Goal: Task Accomplishment & Management: Complete application form

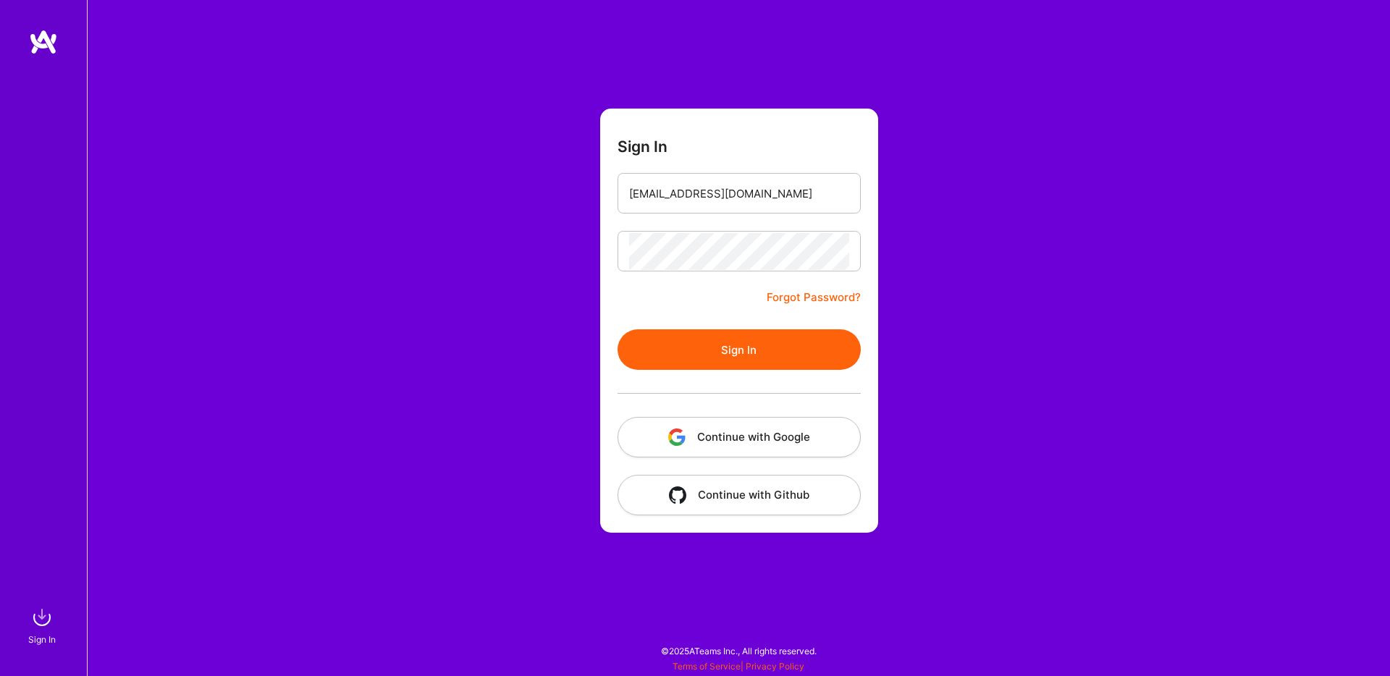
click at [845, 353] on button "Sign In" at bounding box center [738, 349] width 243 height 41
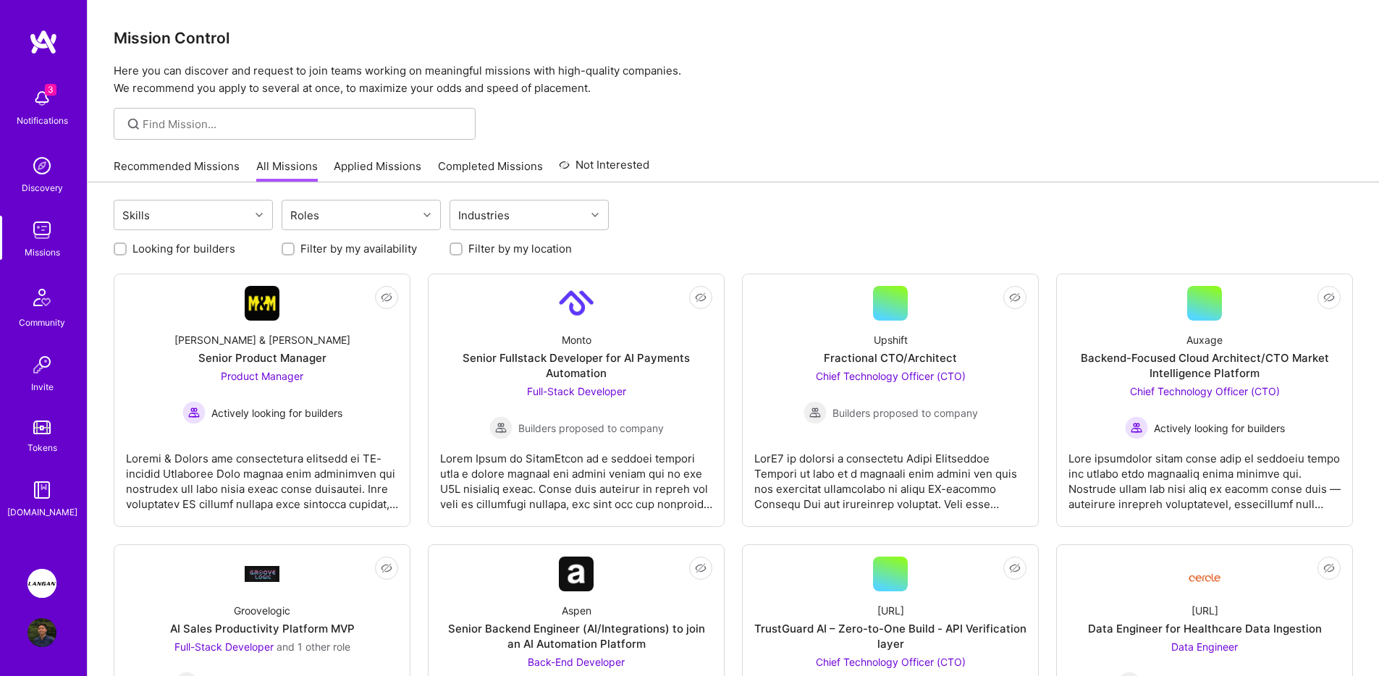
click at [56, 574] on link "[PERSON_NAME]: AI-Copilot for Environmental Site Assessment" at bounding box center [42, 583] width 36 height 29
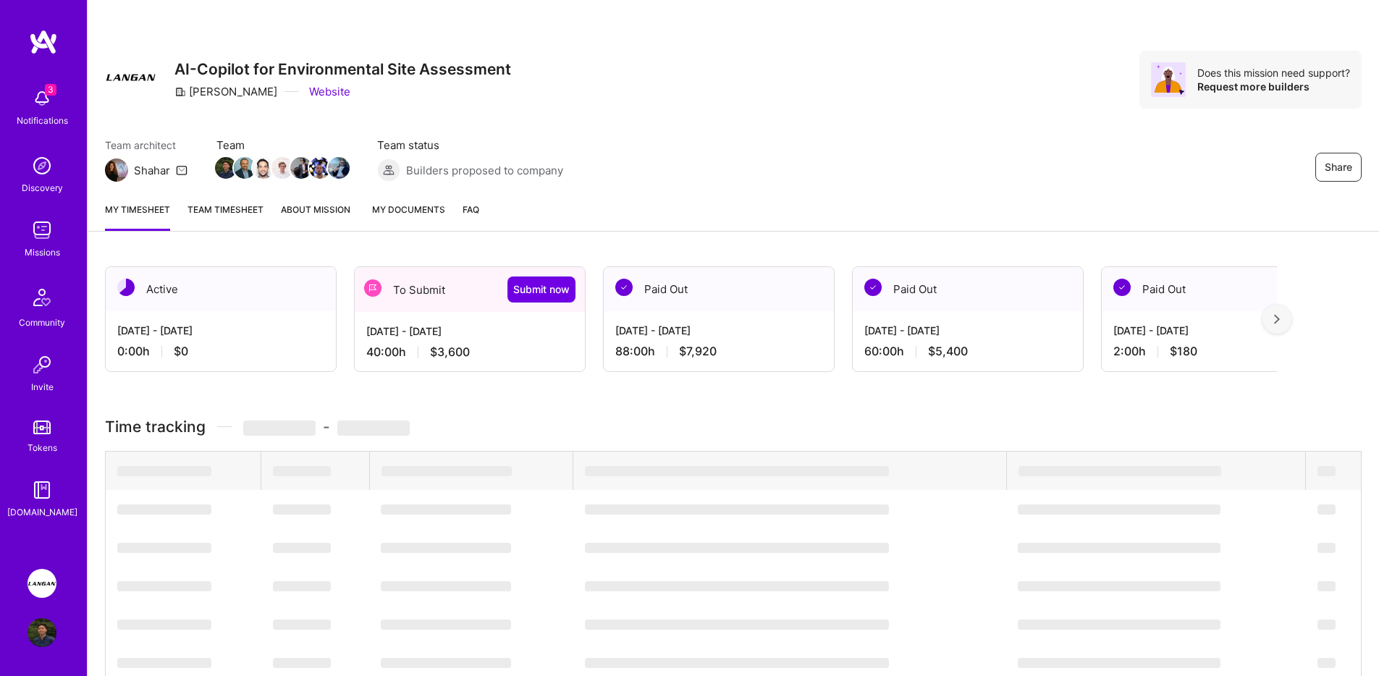
click at [64, 113] on div "Notifications" at bounding box center [42, 120] width 51 height 15
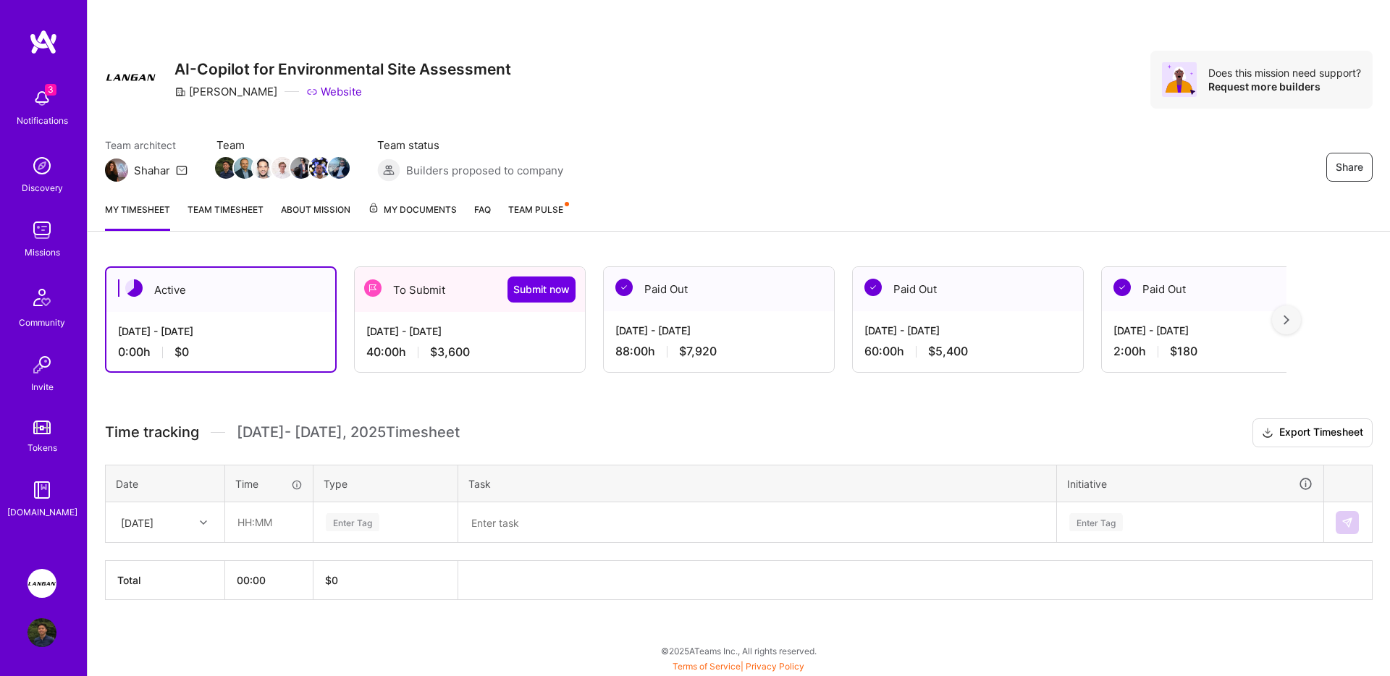
click at [855, 109] on div "3 3 Notifications Discovery Missions Community Invite Tokens [DOMAIN_NAME] [PER…" at bounding box center [695, 334] width 1390 height 669
click at [412, 337] on div "[DATE] - [DATE]" at bounding box center [469, 331] width 207 height 15
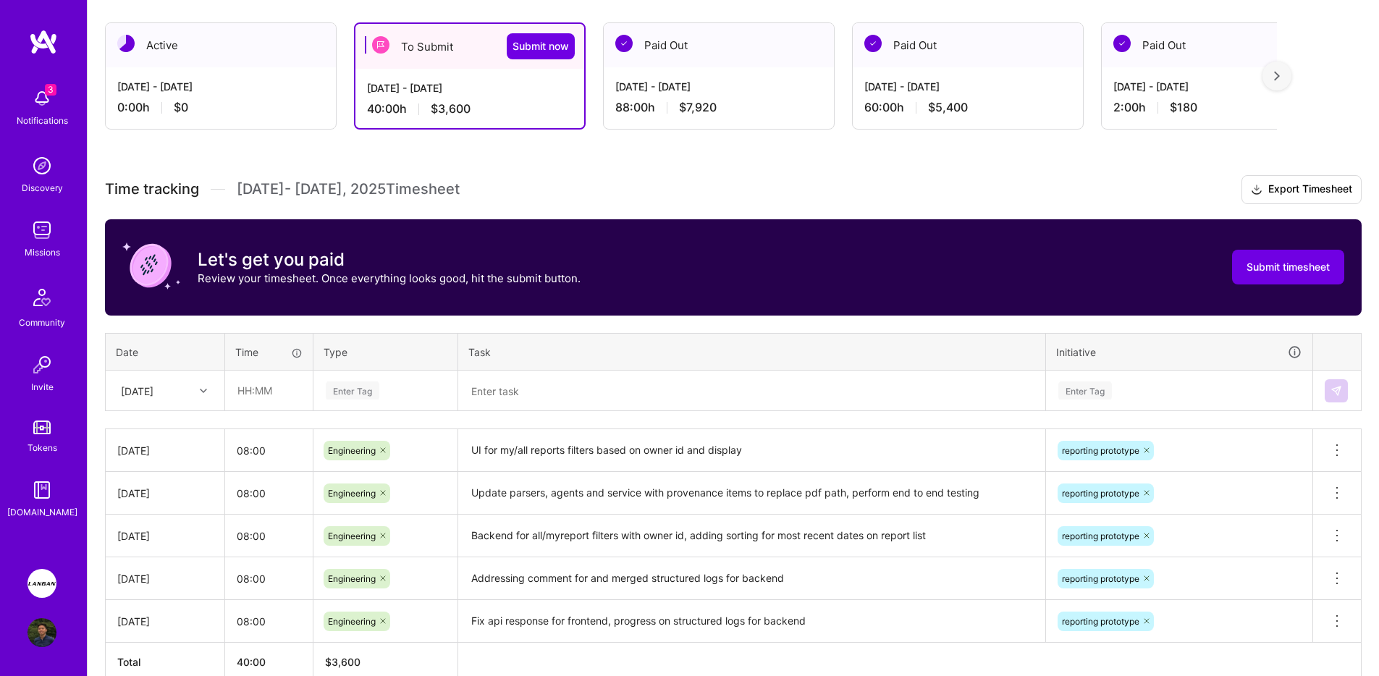
scroll to position [321, 0]
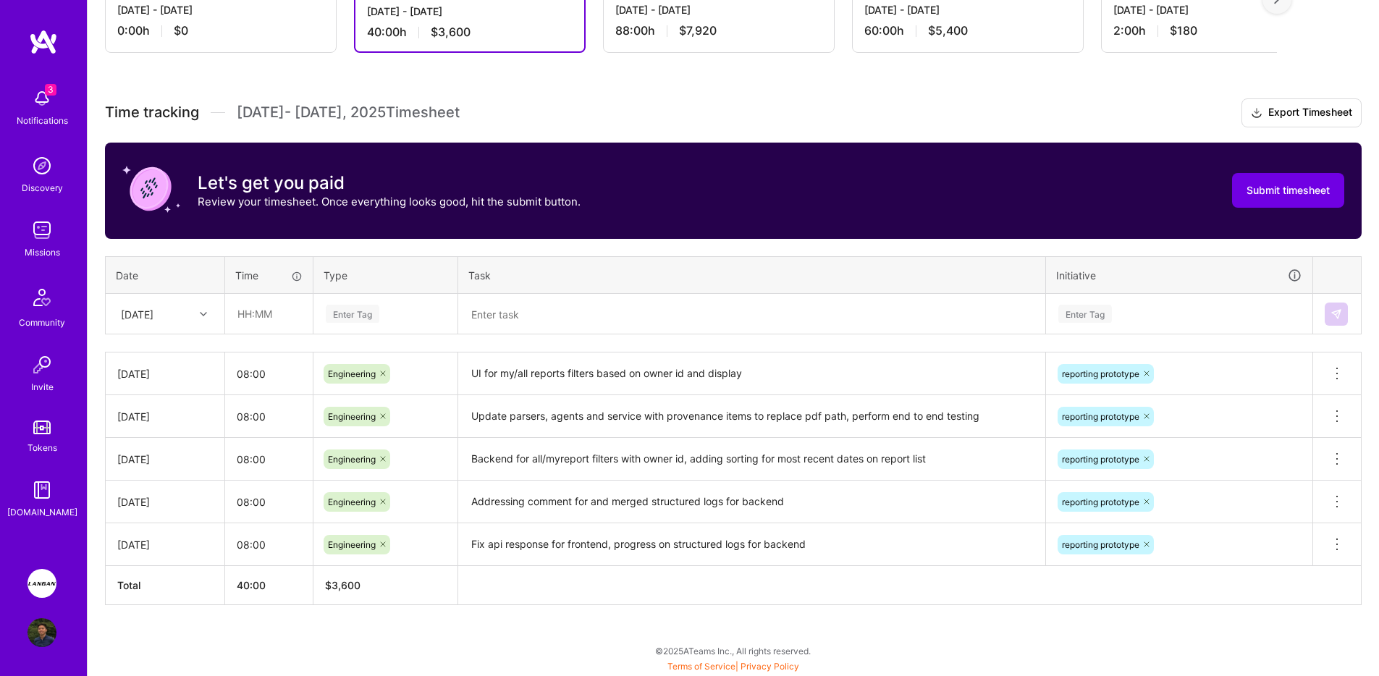
click at [153, 321] on div "[DATE]" at bounding box center [137, 313] width 33 height 15
click at [161, 384] on div "[DATE]" at bounding box center [164, 379] width 117 height 27
click at [153, 313] on div "[DATE]" at bounding box center [137, 313] width 33 height 15
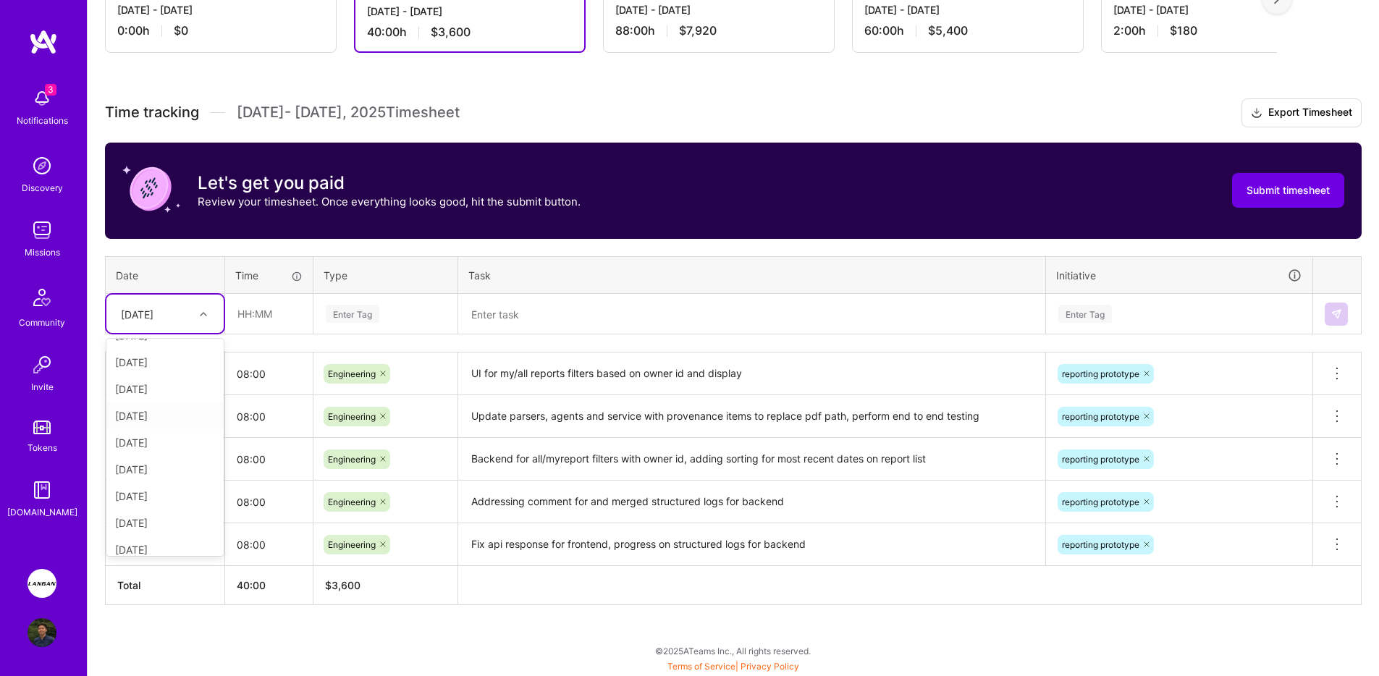
click at [169, 417] on div "[DATE]" at bounding box center [164, 415] width 117 height 27
click at [264, 330] on input "text" at bounding box center [269, 314] width 86 height 38
type input "08:00"
click at [381, 329] on div "Enter Tag" at bounding box center [385, 314] width 143 height 38
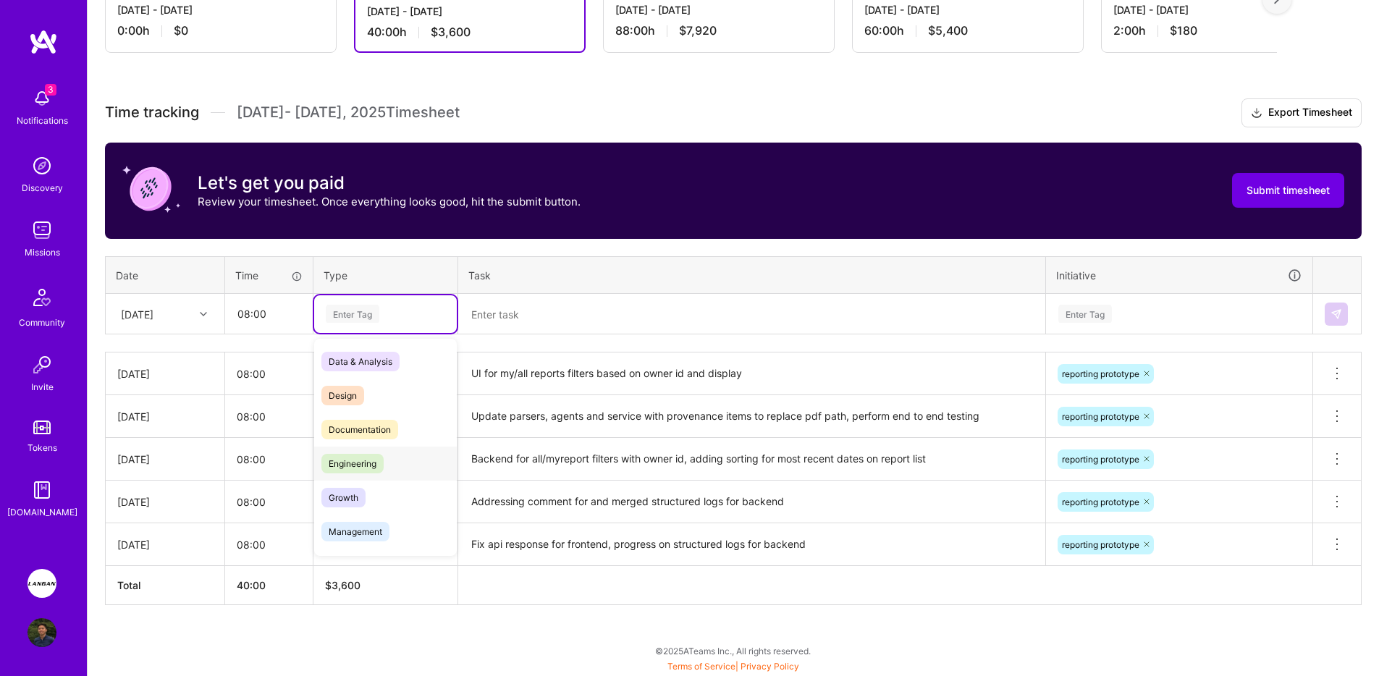
click at [366, 452] on div "Engineering" at bounding box center [385, 464] width 143 height 34
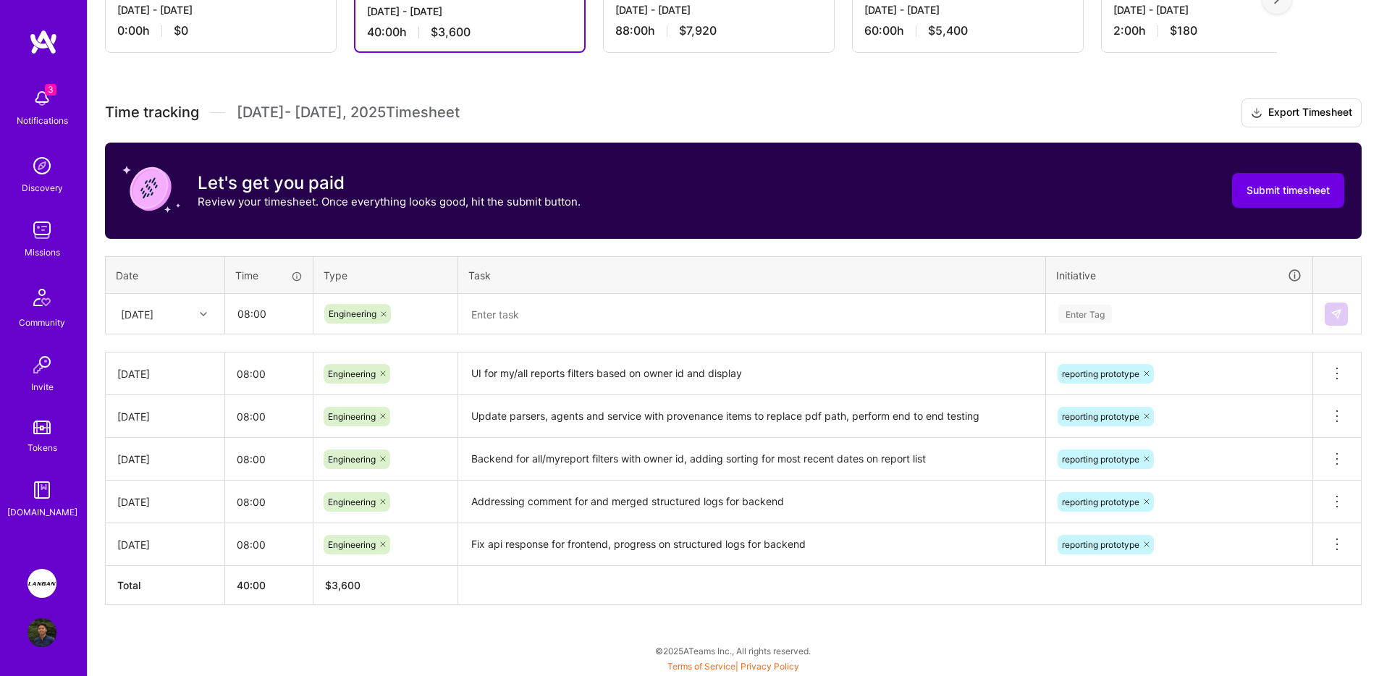
click at [1082, 164] on div "Let's get you paid Review your timesheet. Once everything looks good, hit the s…" at bounding box center [733, 191] width 1257 height 96
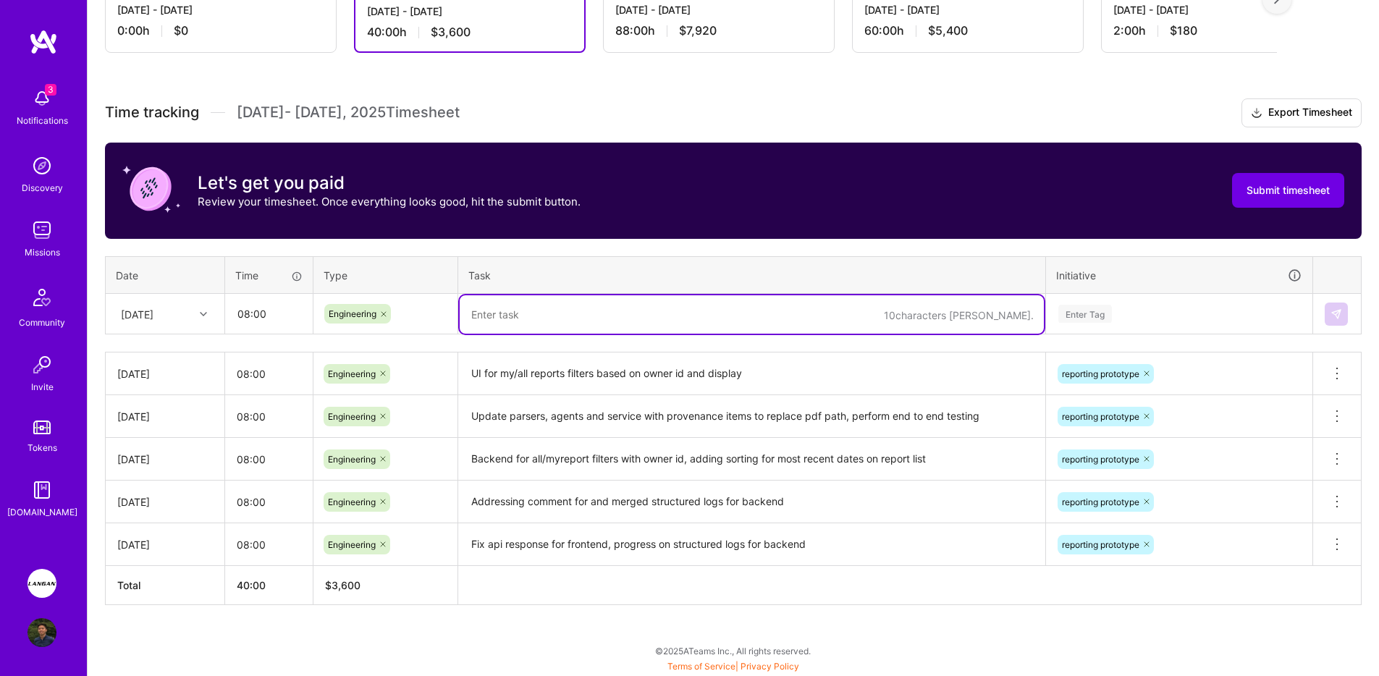
click at [541, 318] on textarea at bounding box center [752, 314] width 584 height 38
type textarea "V"
type textarea "Backend, dao and service for favourite reports"
click at [1197, 288] on th "Initiative" at bounding box center [1179, 275] width 267 height 38
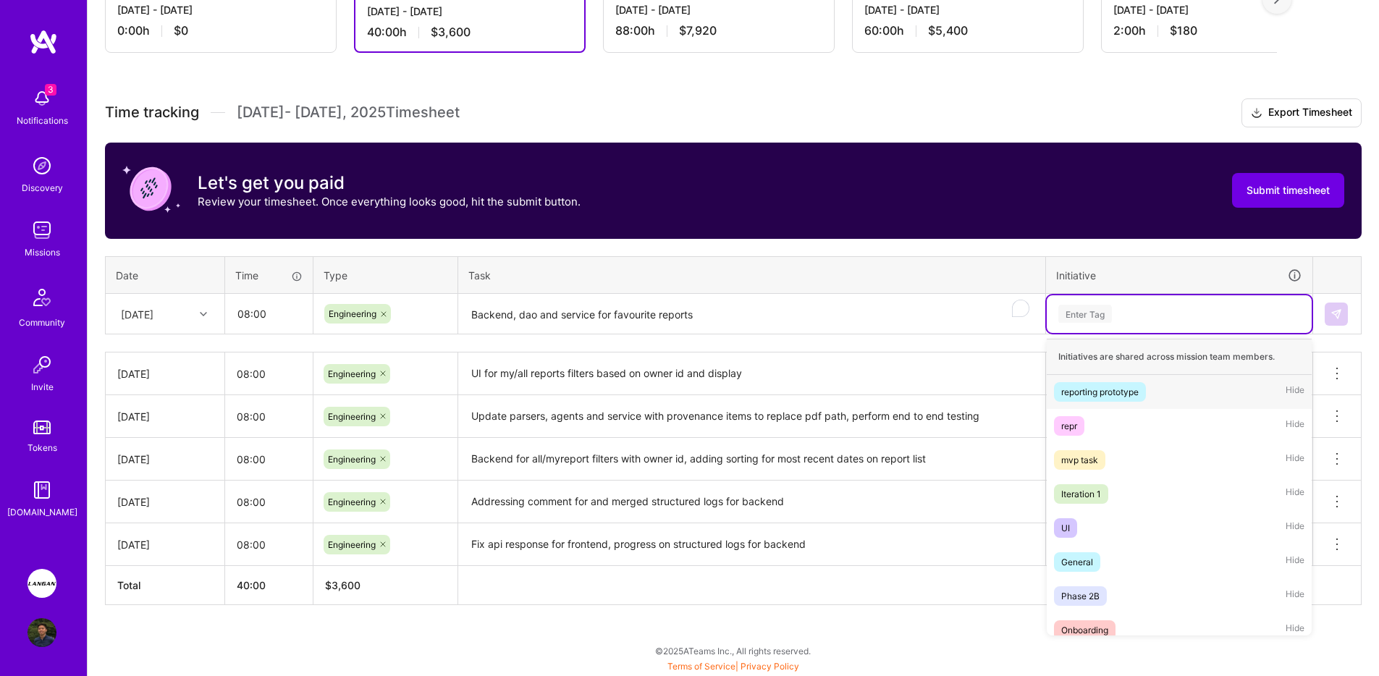
click at [1185, 306] on div "Enter Tag" at bounding box center [1179, 314] width 245 height 18
click at [1141, 383] on span "reporting prototype" at bounding box center [1100, 392] width 92 height 20
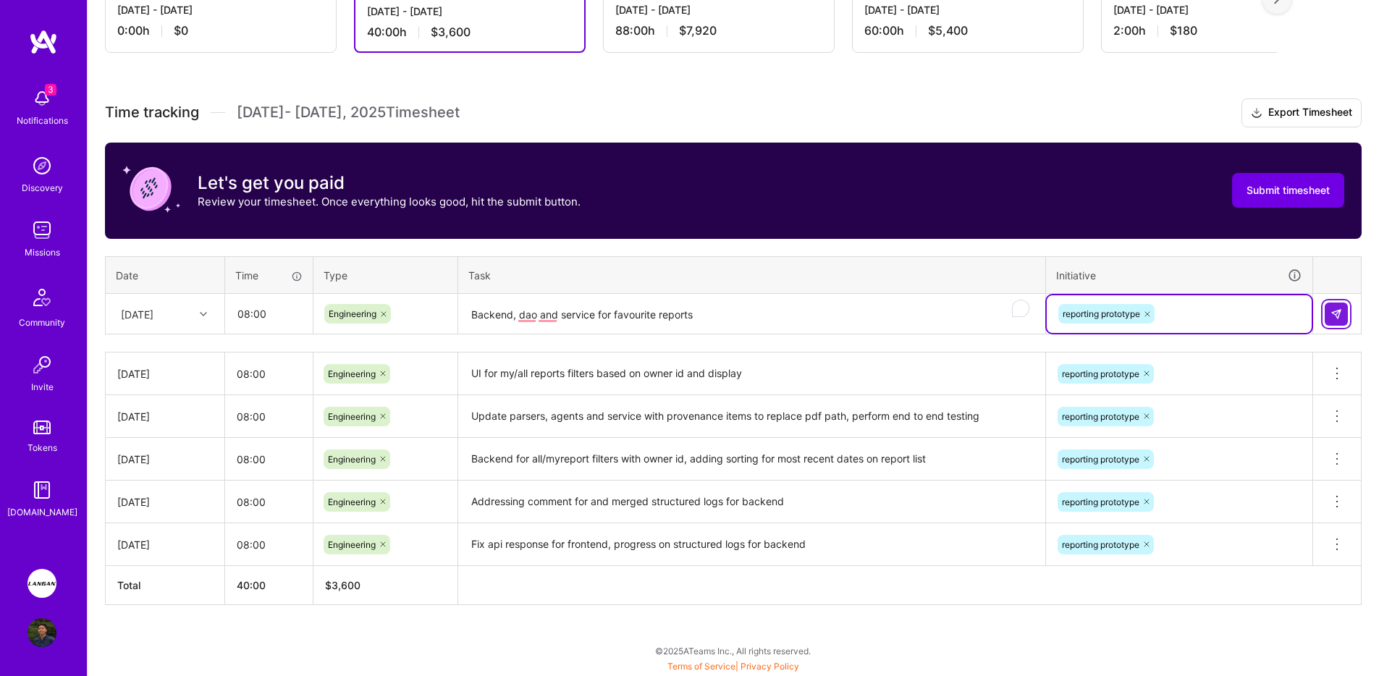
click at [1336, 319] on button at bounding box center [1336, 314] width 23 height 23
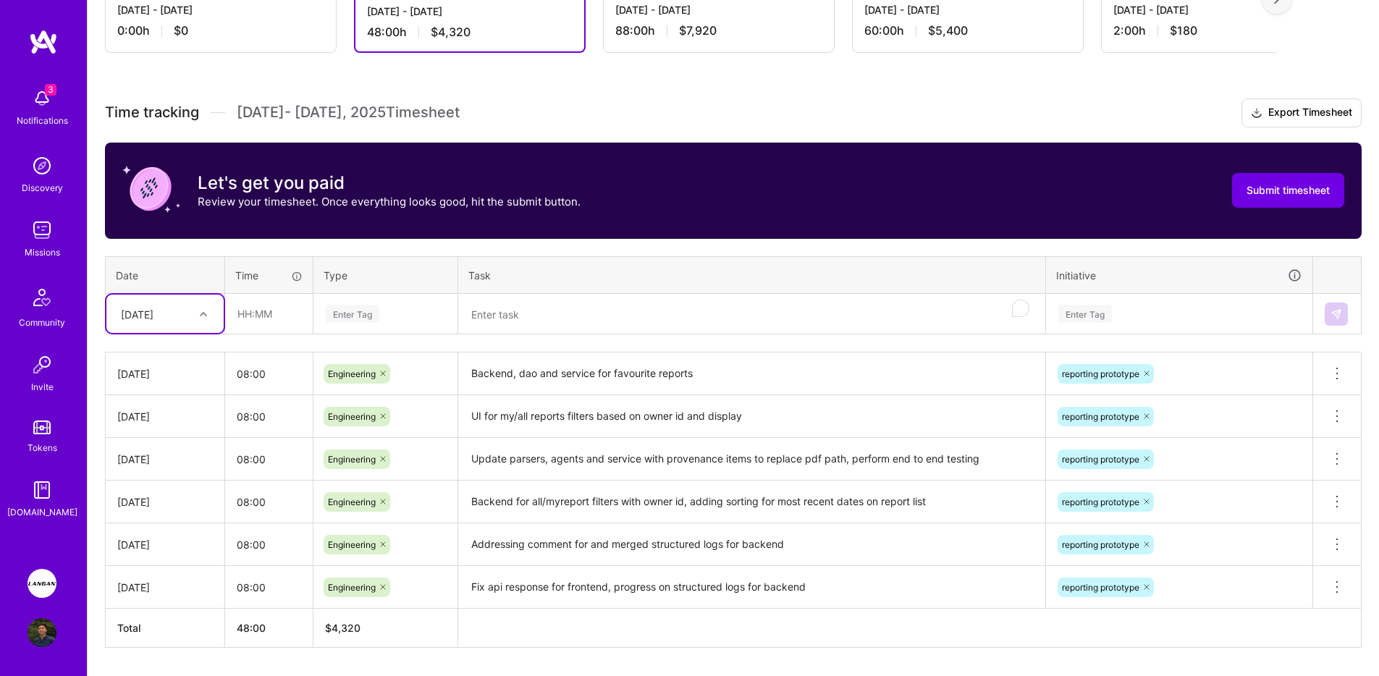
click at [184, 302] on div "[DATE]" at bounding box center [154, 314] width 80 height 24
click at [162, 508] on div "[DATE]" at bounding box center [164, 515] width 117 height 27
click at [254, 316] on input "text" at bounding box center [269, 314] width 86 height 38
type input "08:00"
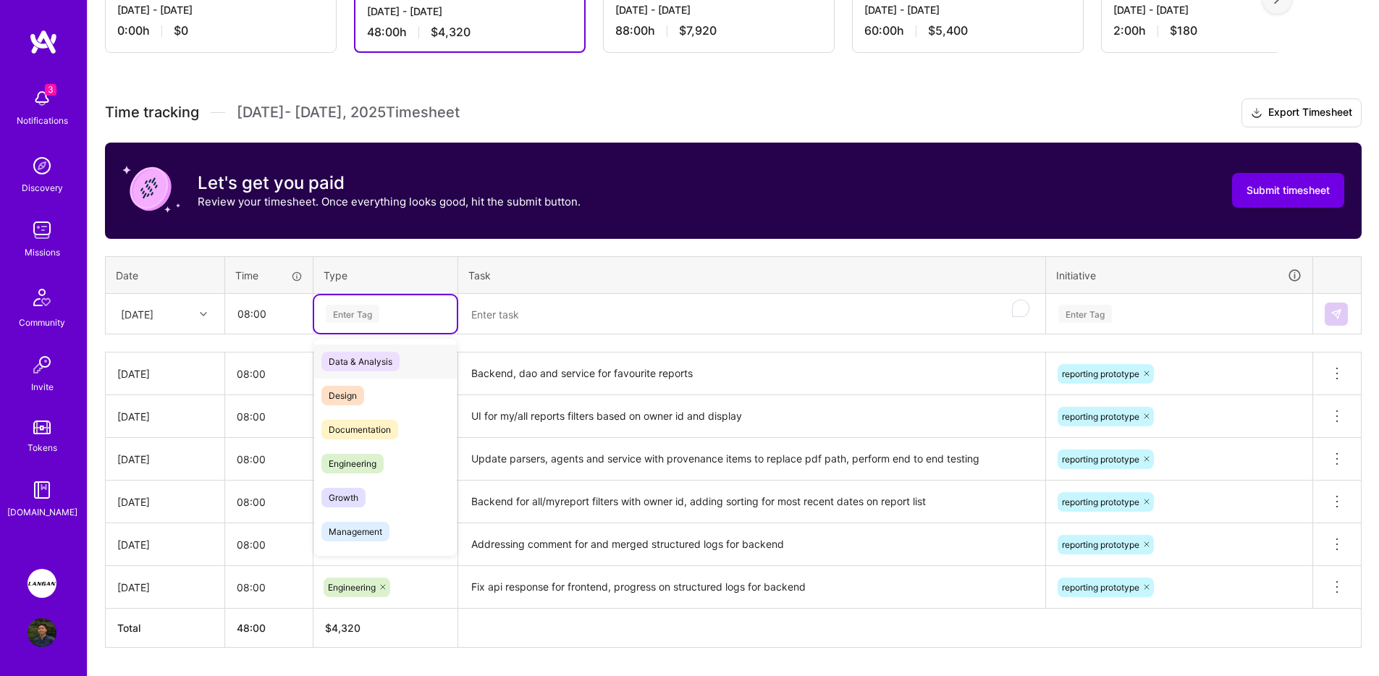
click at [385, 303] on div "Enter Tag" at bounding box center [385, 314] width 143 height 38
click at [370, 465] on span "Engineering" at bounding box center [352, 464] width 62 height 20
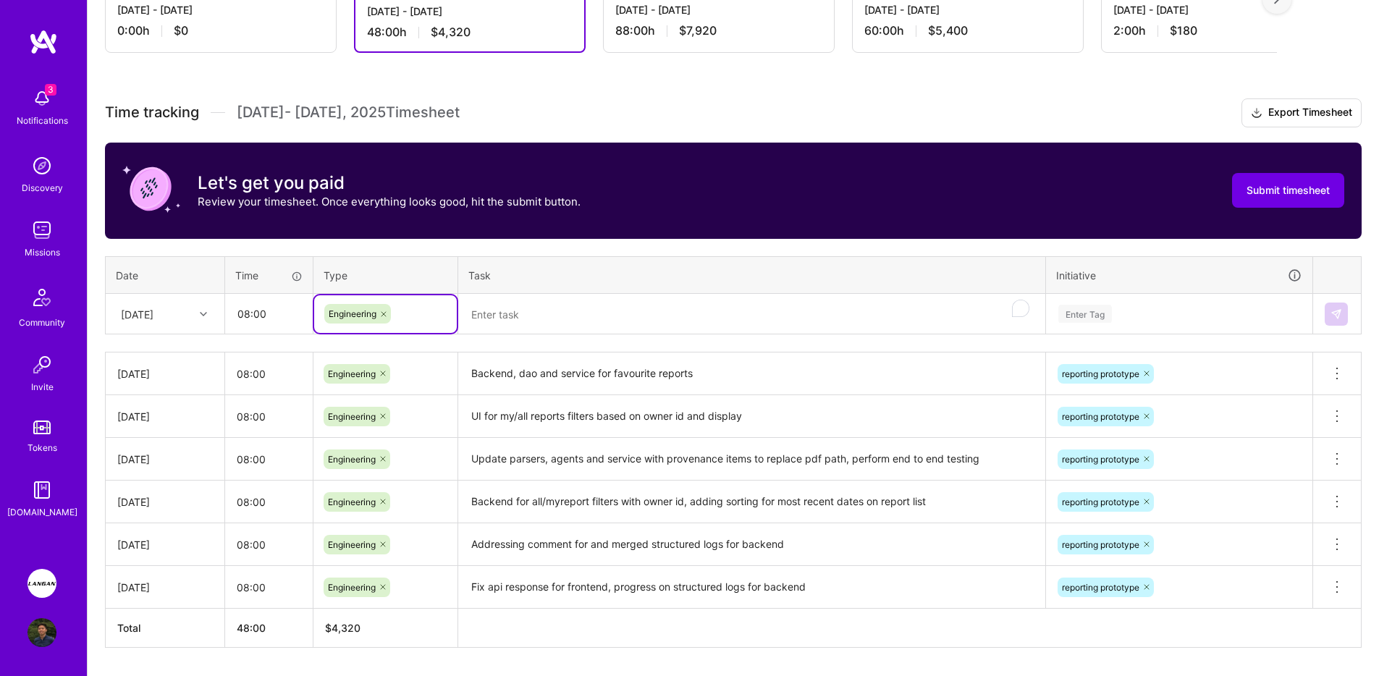
click at [528, 308] on textarea "To enrich screen reader interactions, please activate Accessibility in Grammarl…" at bounding box center [752, 314] width 584 height 38
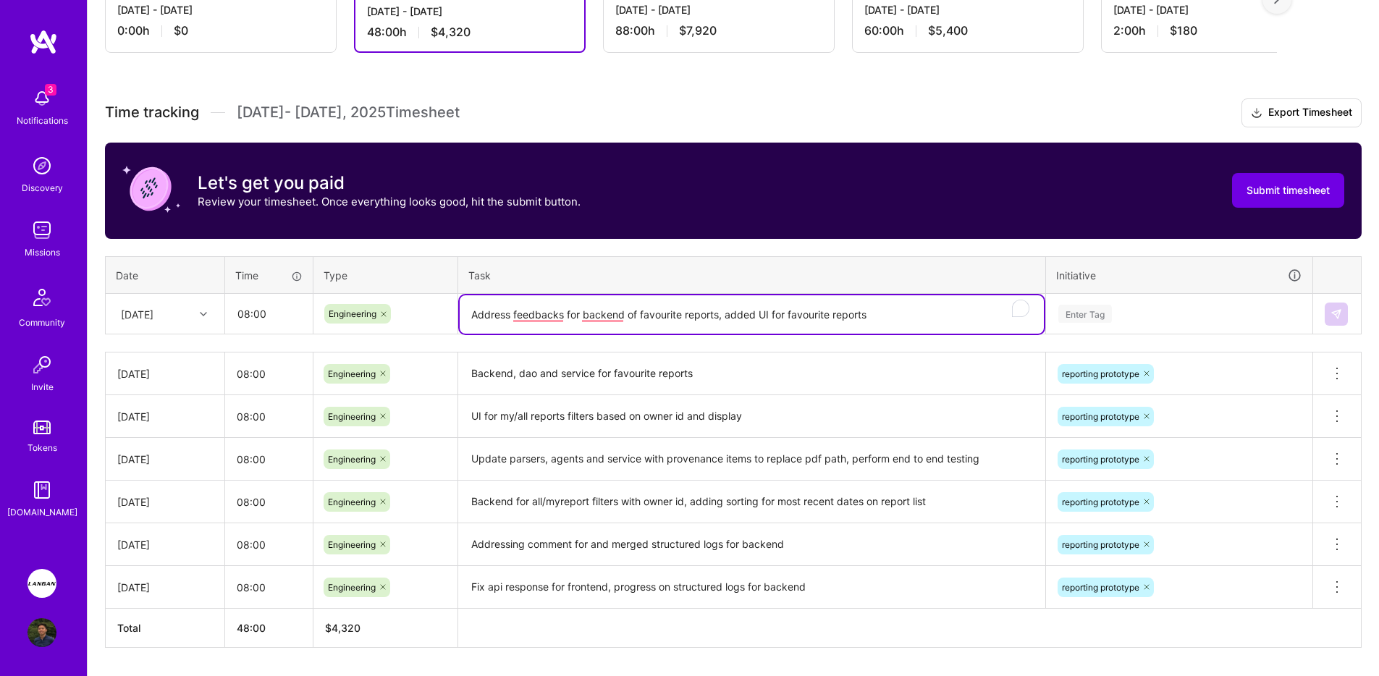
type textarea "Address feedbacks for backend of favourite reports, added UI for favourite repo…"
click at [1138, 325] on div "Enter Tag" at bounding box center [1179, 314] width 265 height 38
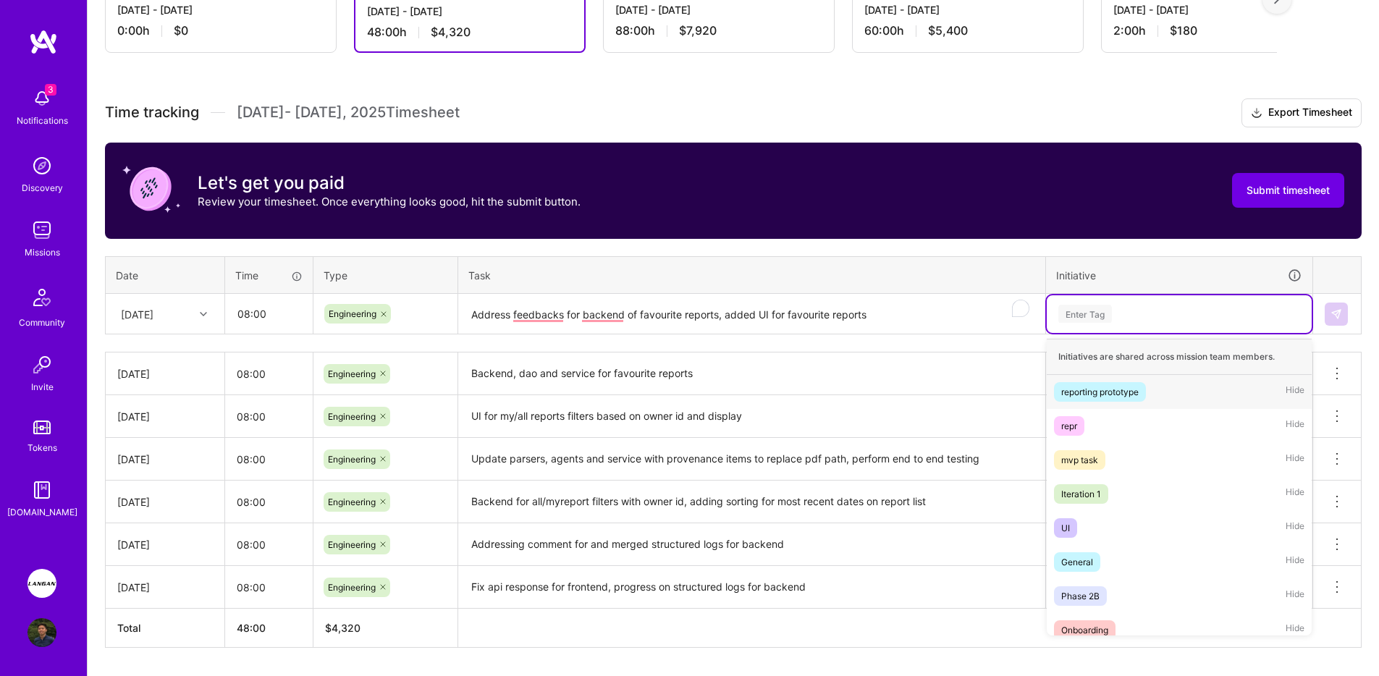
click at [1098, 384] on div "reporting prototype" at bounding box center [1099, 391] width 77 height 15
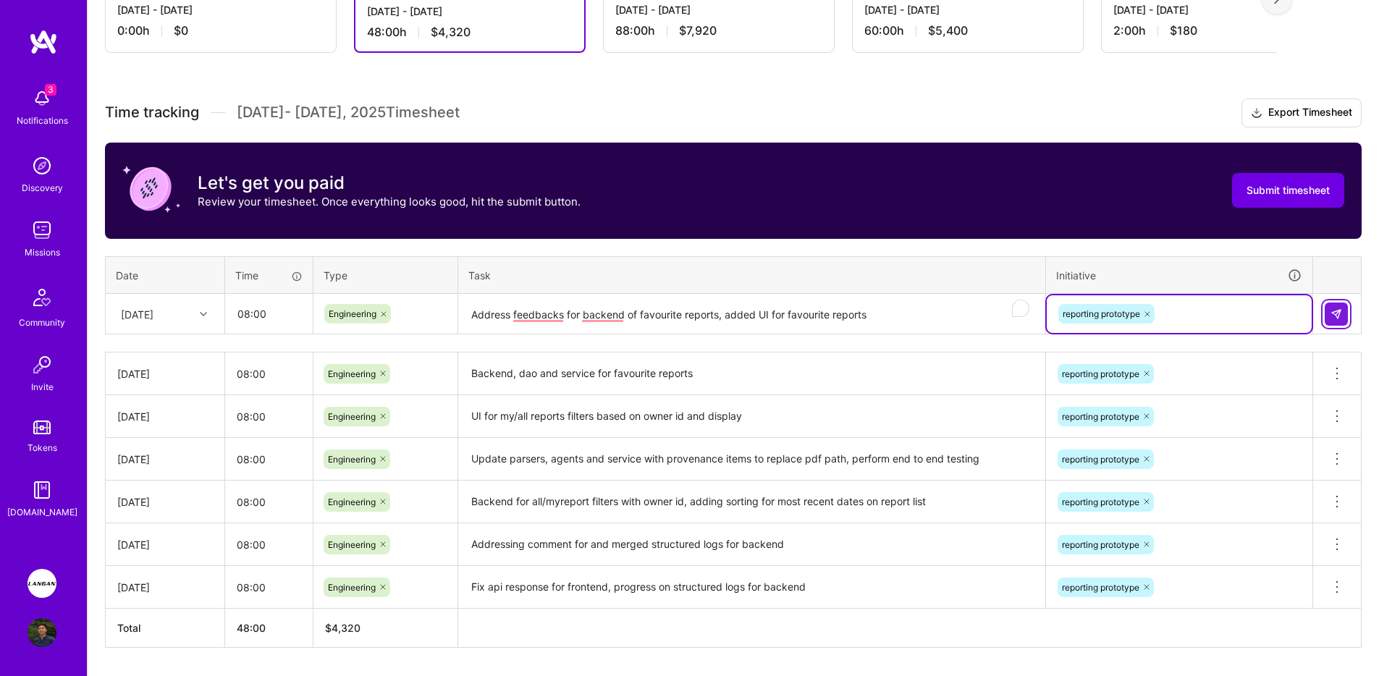
click at [1344, 315] on button at bounding box center [1336, 314] width 23 height 23
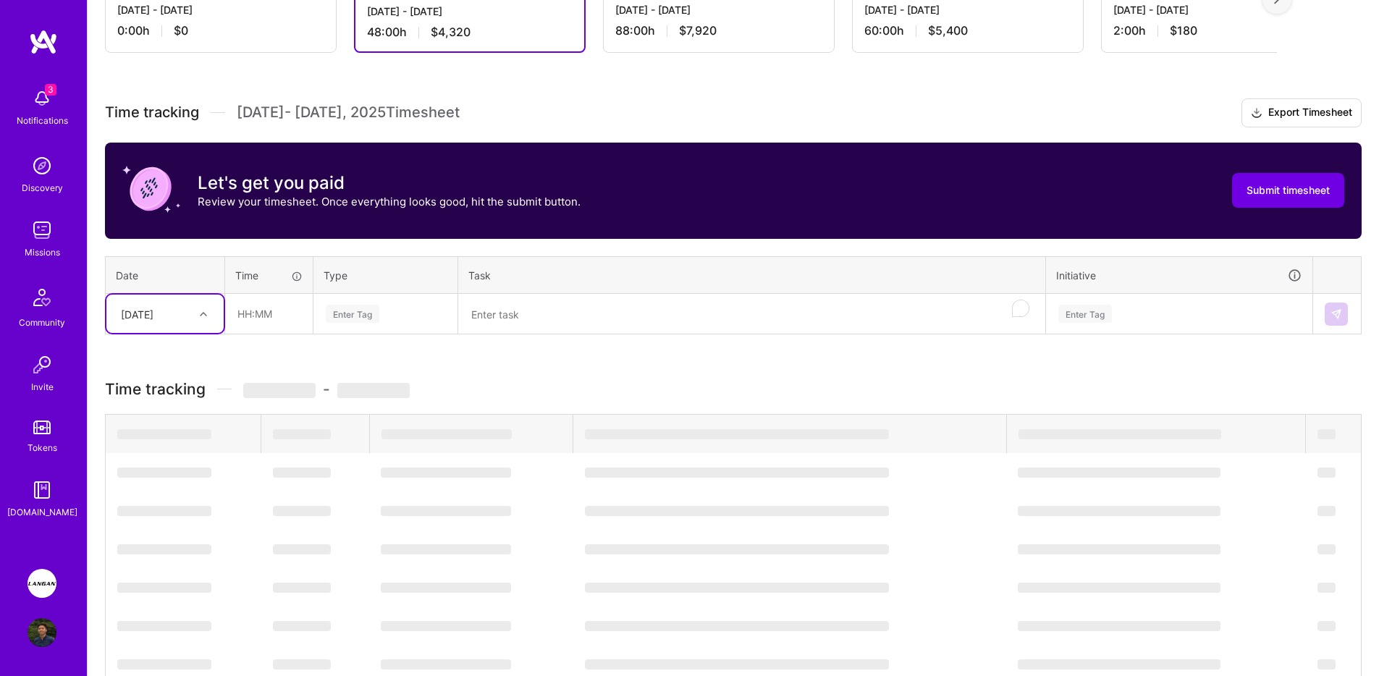
click at [190, 324] on div "[DATE]" at bounding box center [154, 314] width 80 height 24
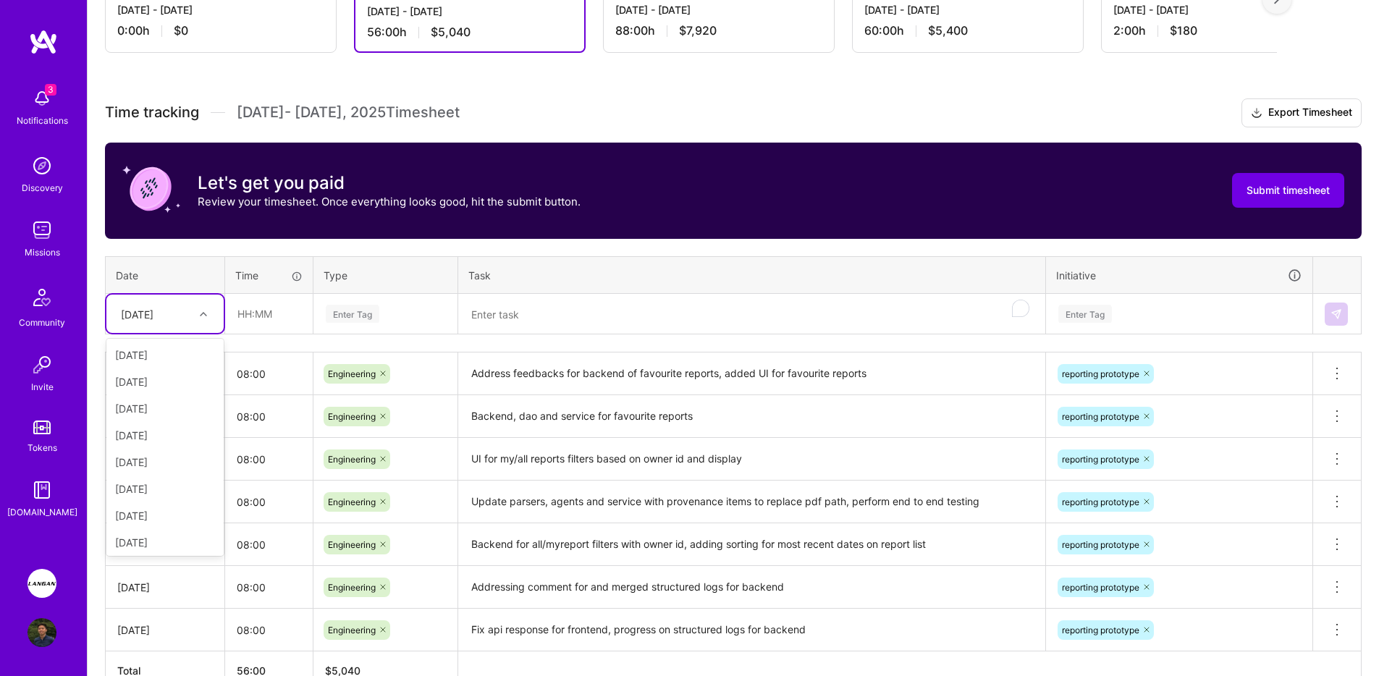
scroll to position [164, 0]
click at [166, 406] on div "[DATE]" at bounding box center [164, 405] width 117 height 27
click at [242, 341] on div "Time tracking [DATE] - [DATE] Timesheet Export Timesheet Let's get you paid Rev…" at bounding box center [733, 394] width 1257 height 592
click at [250, 332] on input "text" at bounding box center [269, 314] width 86 height 38
type input "08:00"
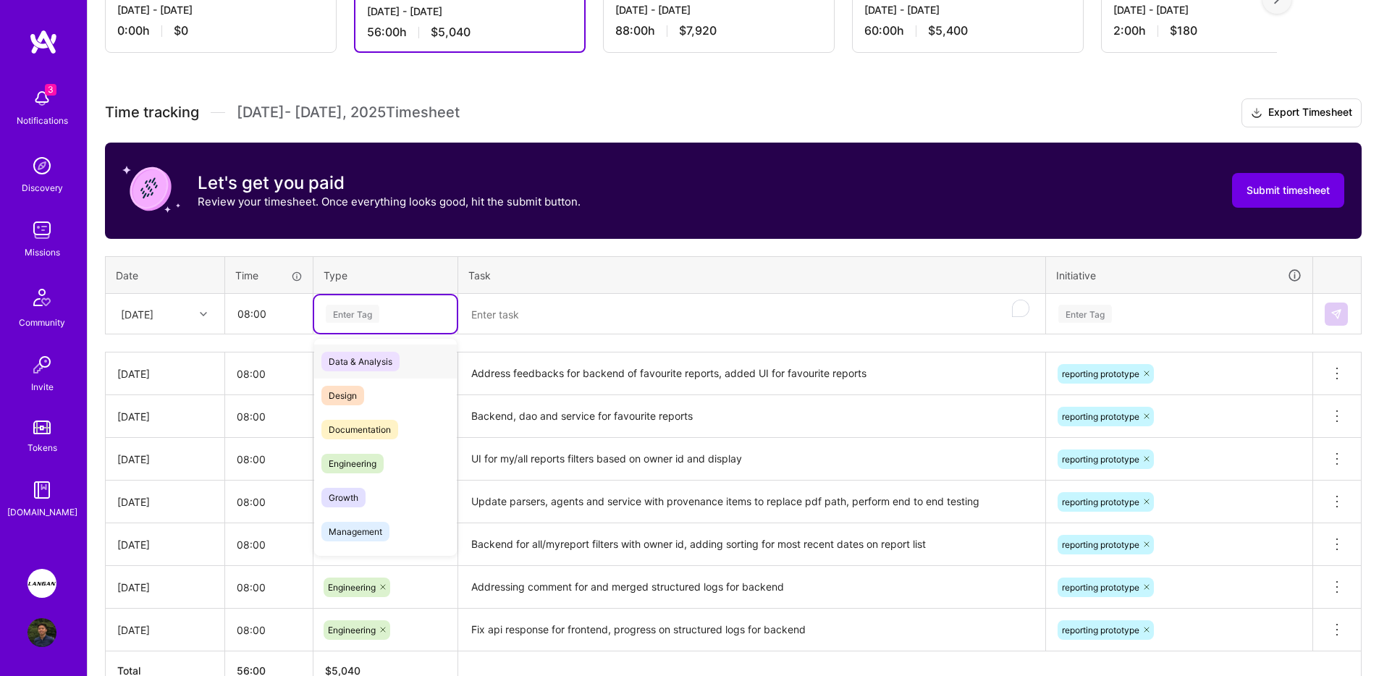
click at [392, 315] on div "Enter Tag" at bounding box center [385, 314] width 122 height 18
click at [381, 451] on div "Engineering" at bounding box center [385, 464] width 143 height 34
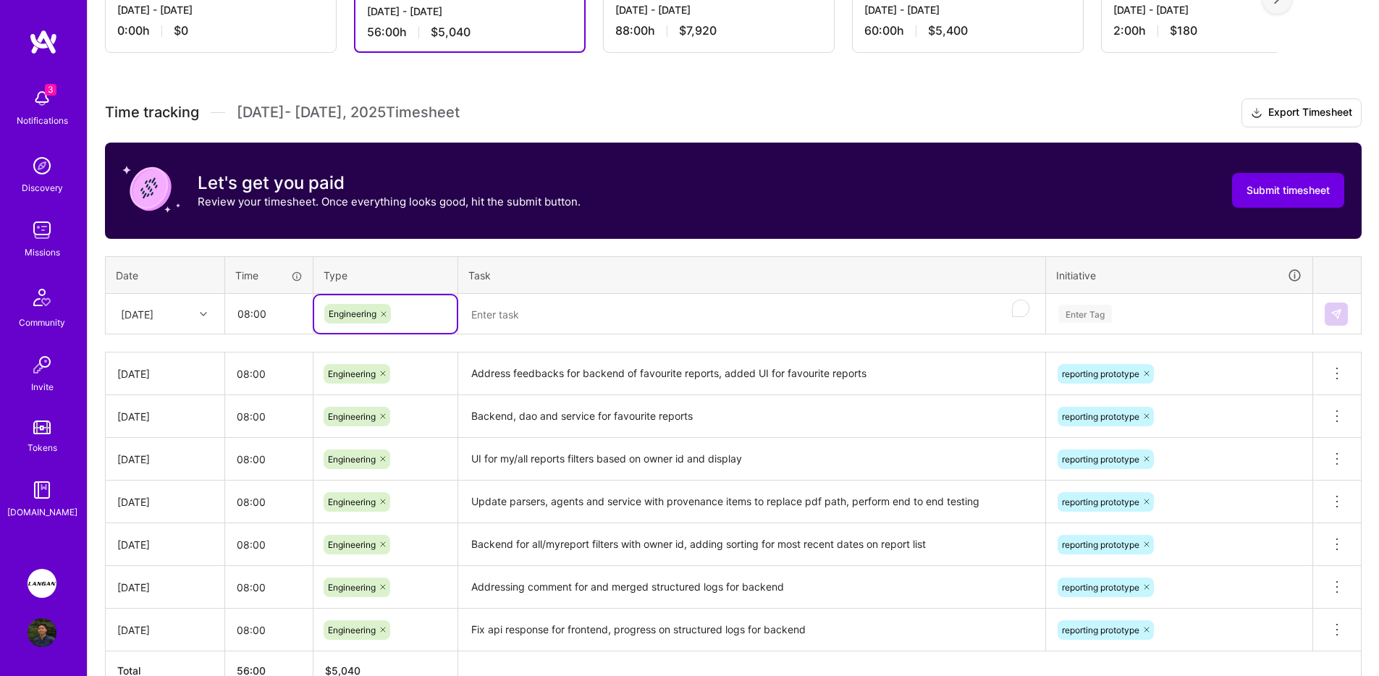
click at [568, 313] on textarea "To enrich screen reader interactions, please activate Accessibility in Grammarl…" at bounding box center [752, 314] width 584 height 38
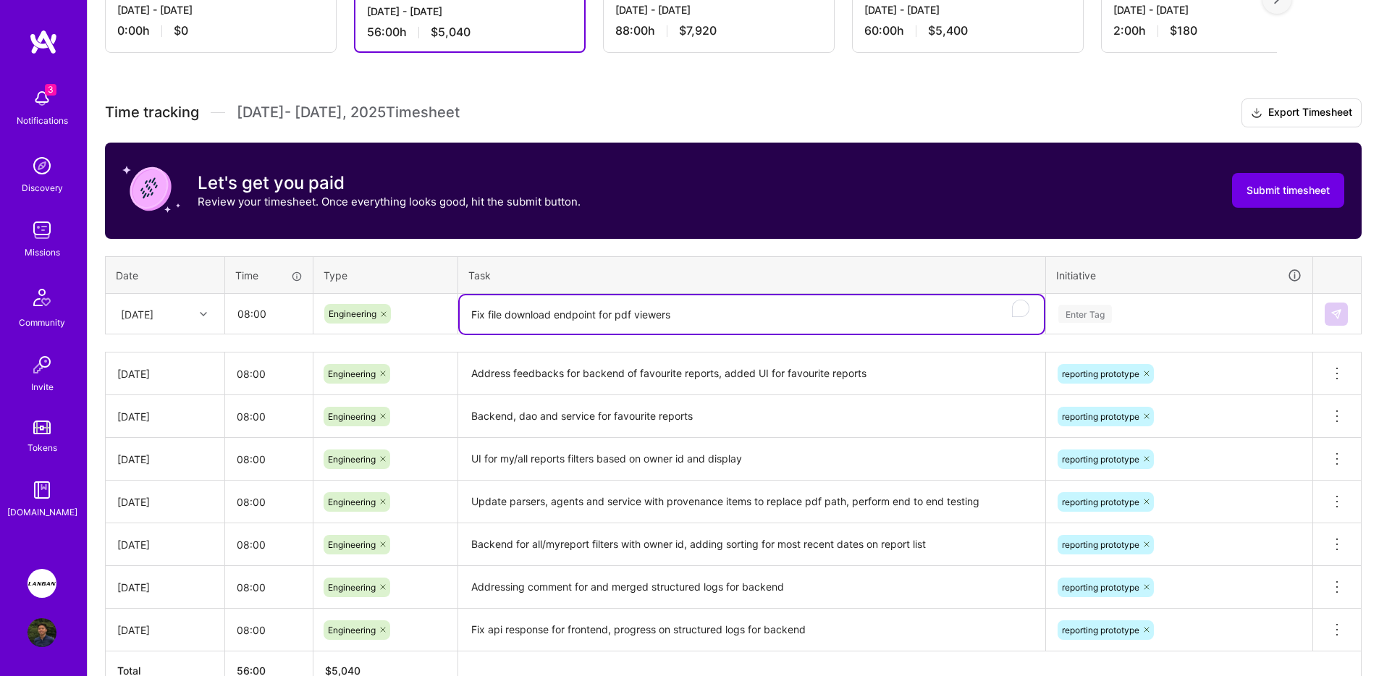
click at [1224, 312] on div "Enter Tag" at bounding box center [1179, 314] width 245 height 18
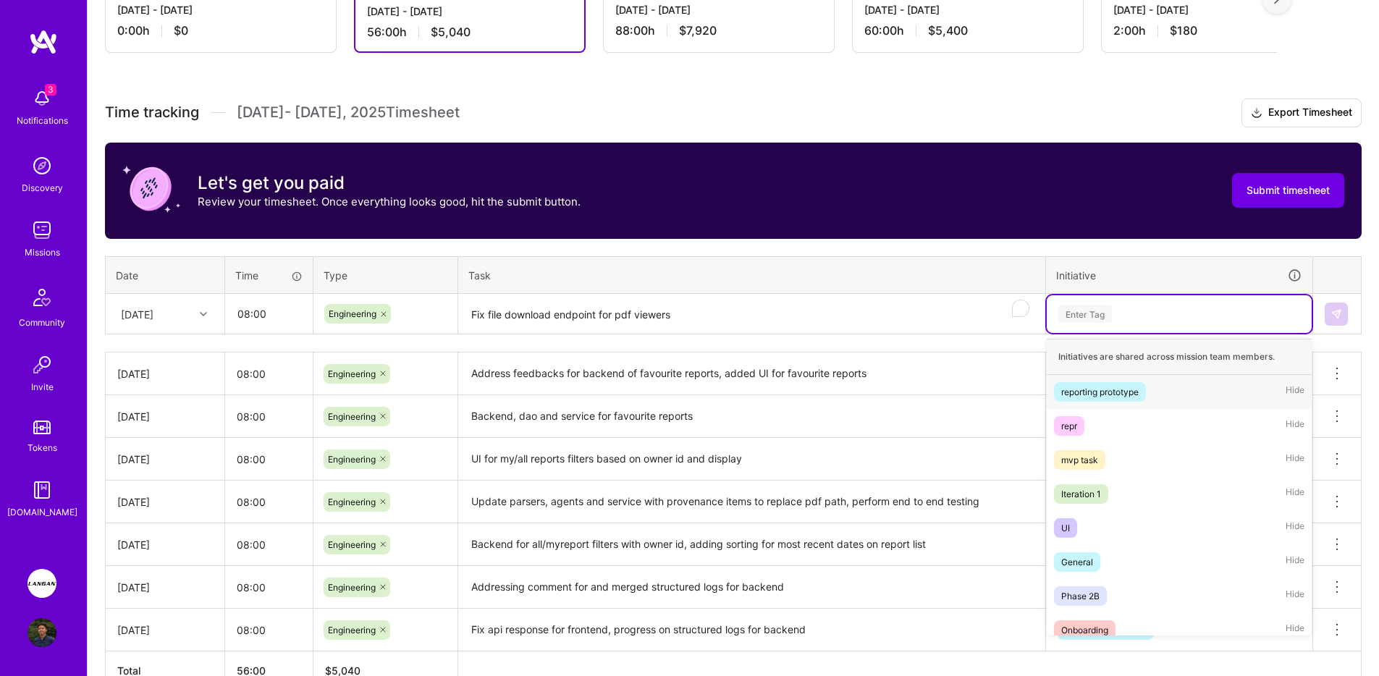
click at [1119, 391] on div "reporting prototype" at bounding box center [1099, 391] width 77 height 15
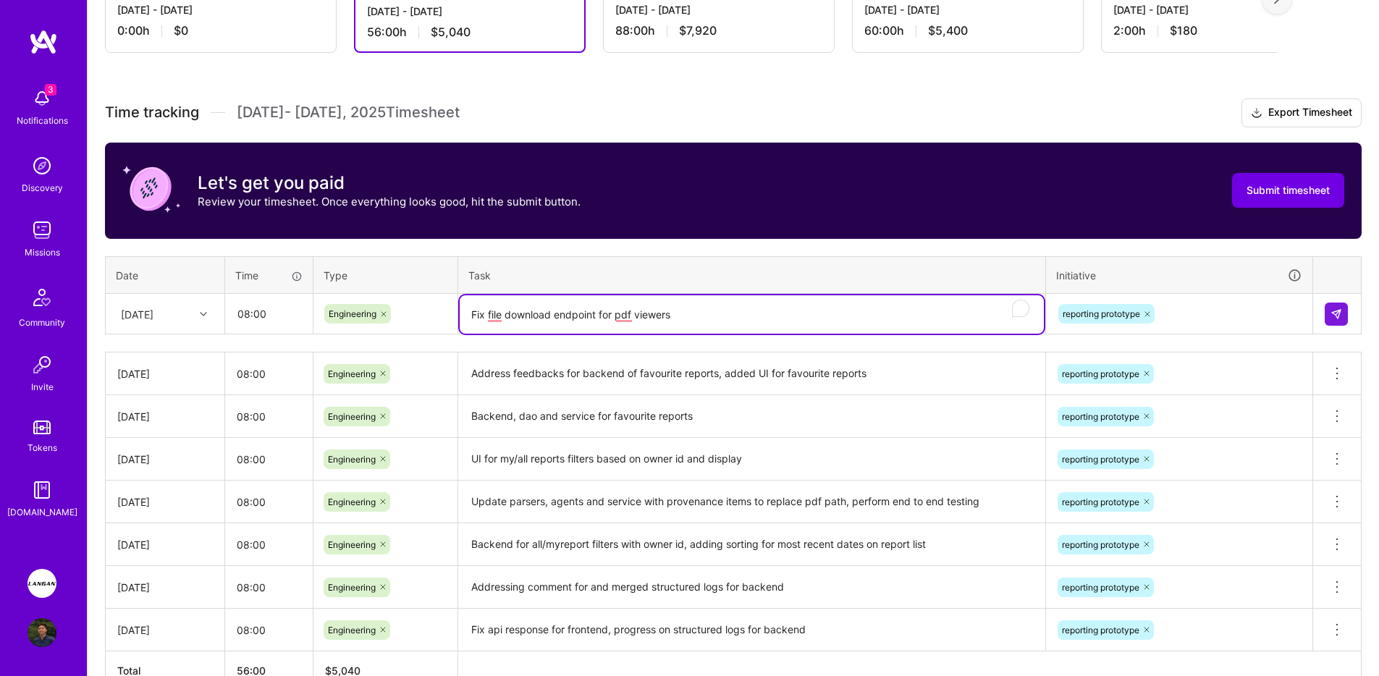
click at [759, 311] on textarea "Fix file download endpoint for pdf viewers" at bounding box center [752, 314] width 584 height 38
type textarea "Fix file download endpoint for pdf viewers, working on new report generation fl…"
click at [1335, 320] on button at bounding box center [1336, 314] width 23 height 23
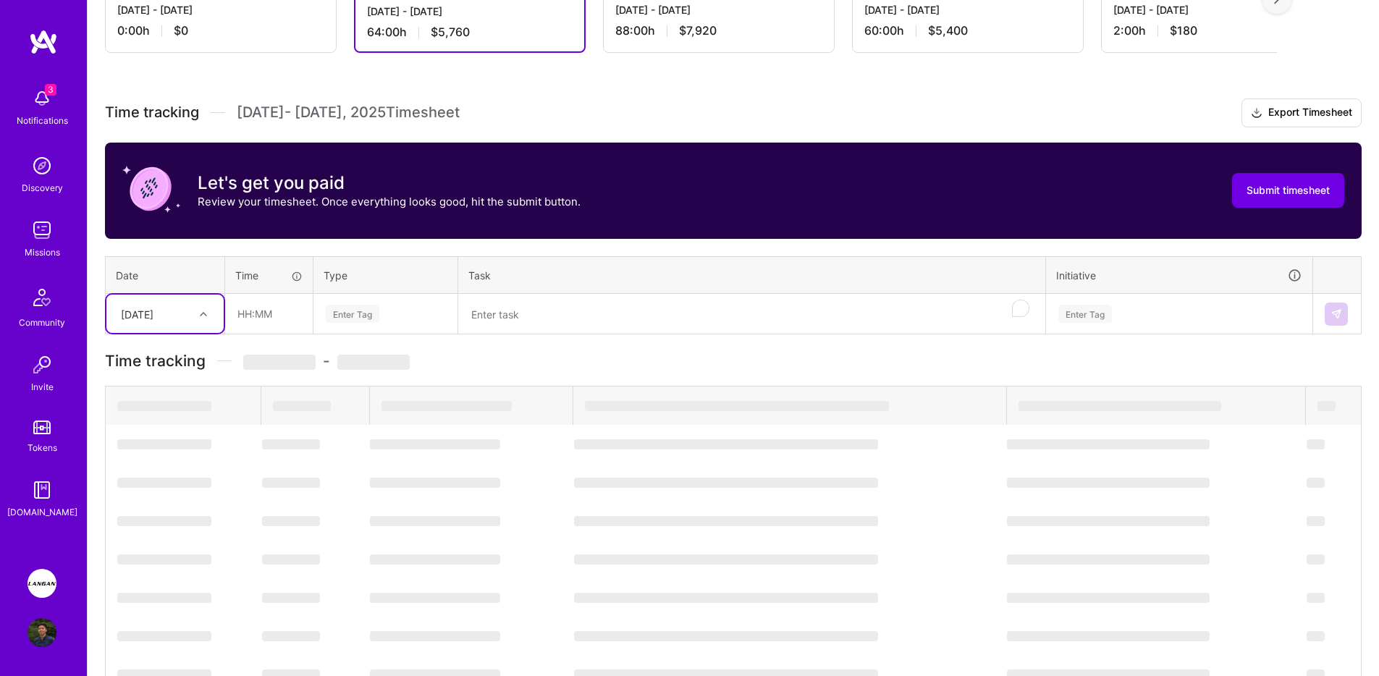
click at [182, 321] on div "[DATE]" at bounding box center [154, 314] width 80 height 24
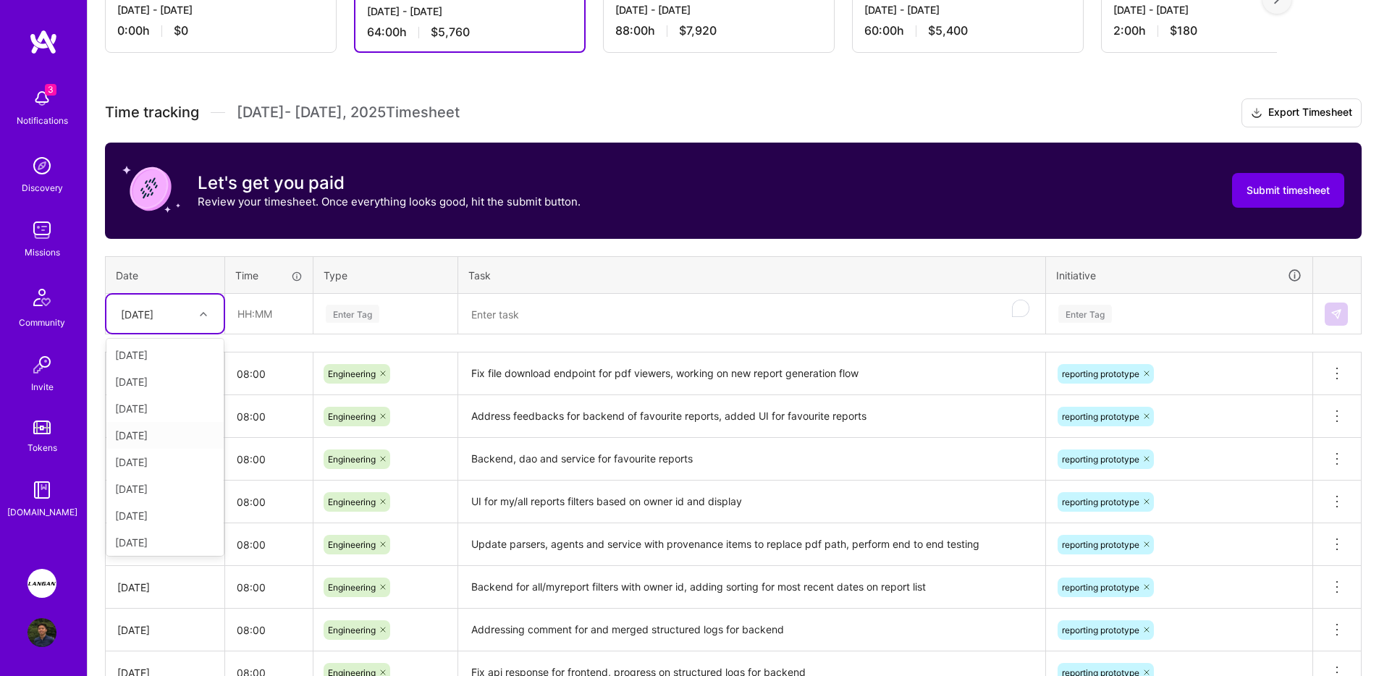
scroll to position [75, 0]
click at [149, 516] on div "[DATE]" at bounding box center [164, 520] width 117 height 27
click at [259, 319] on input "text" at bounding box center [269, 314] width 86 height 38
type input "08:00"
click at [333, 328] on div "Enter Tag" at bounding box center [385, 314] width 143 height 38
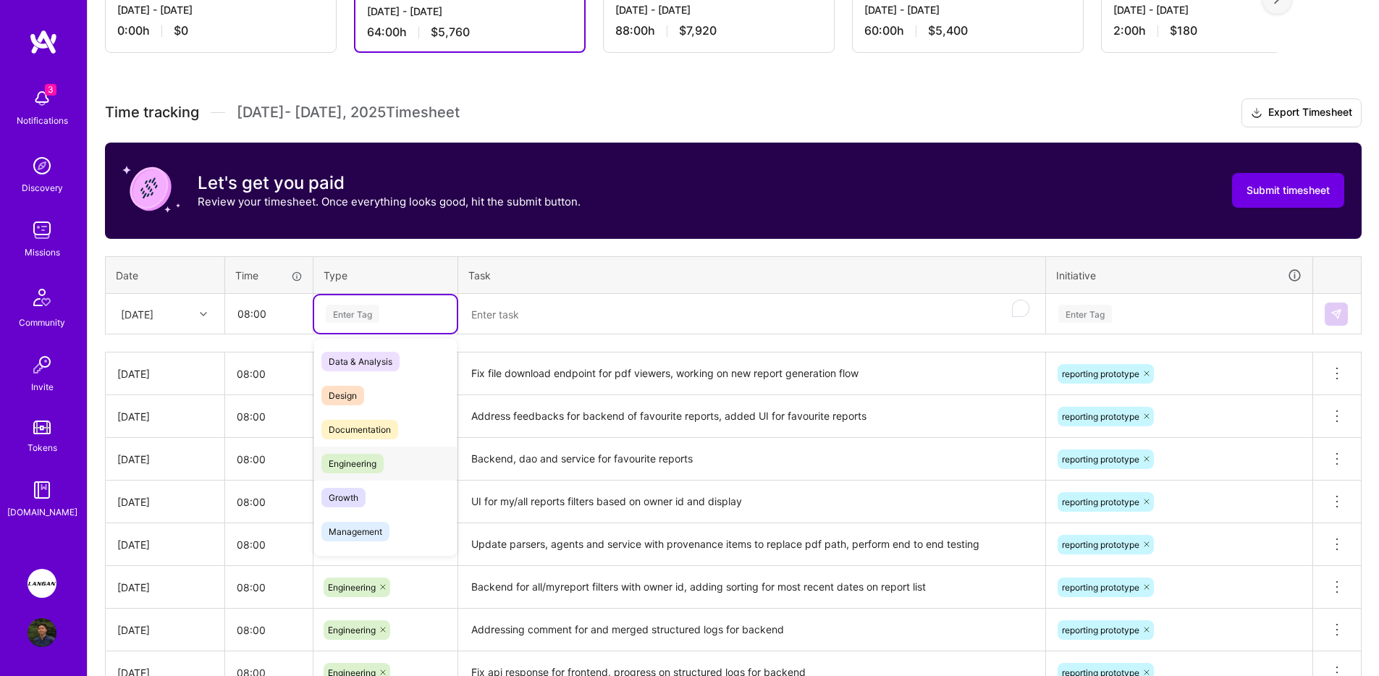
click at [365, 450] on div "Engineering" at bounding box center [385, 464] width 143 height 34
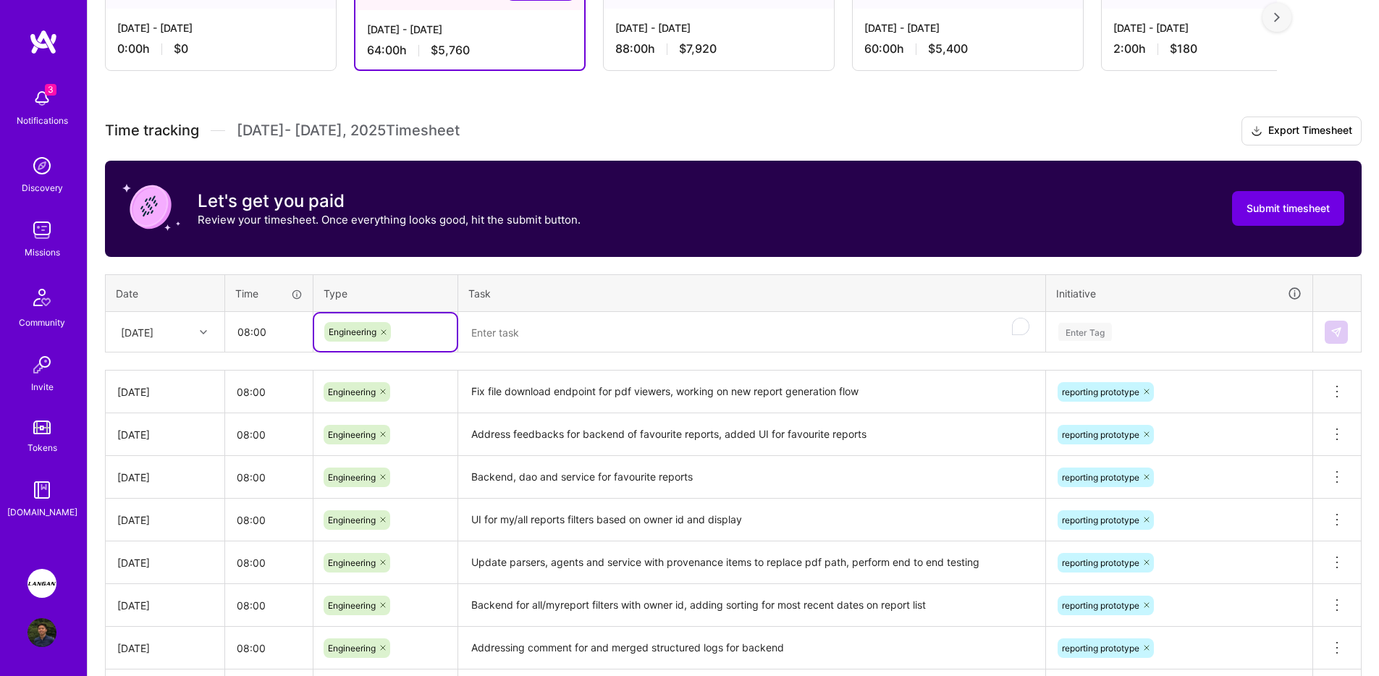
scroll to position [449, 0]
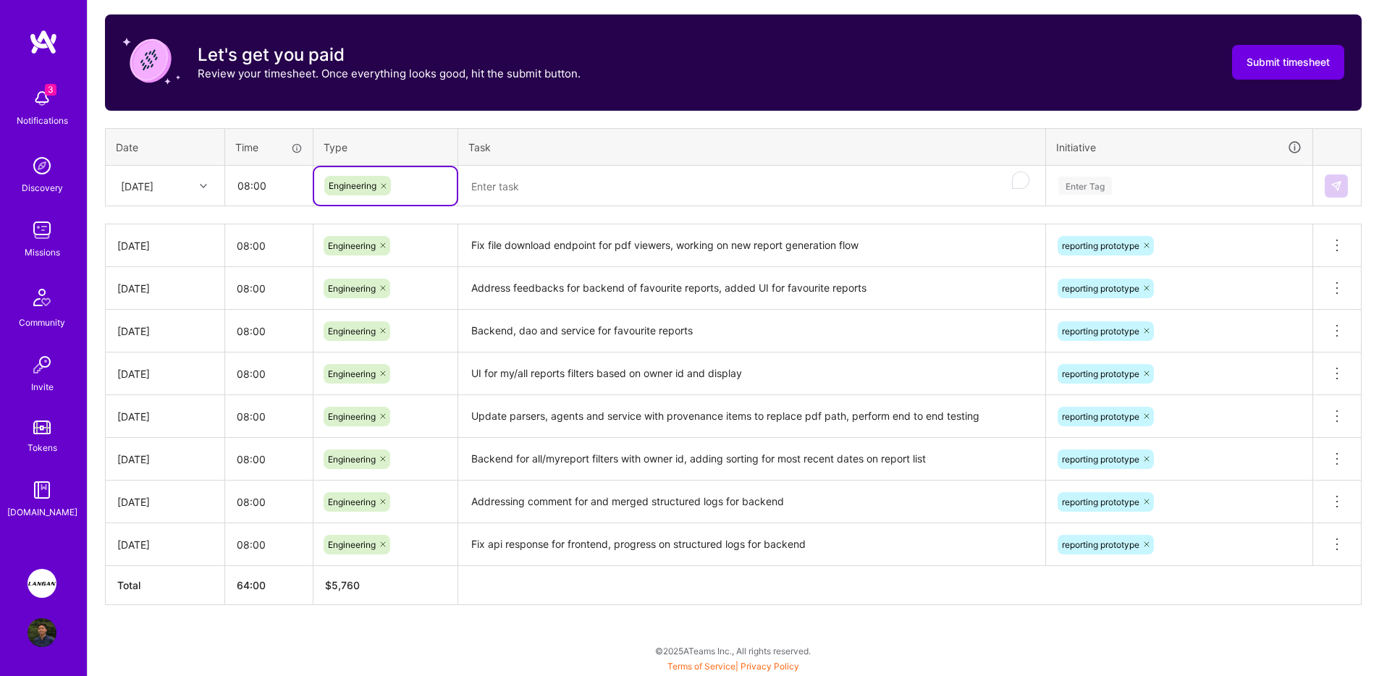
click at [778, 190] on textarea "To enrich screen reader interactions, please activate Accessibility in Grammarl…" at bounding box center [752, 186] width 584 height 38
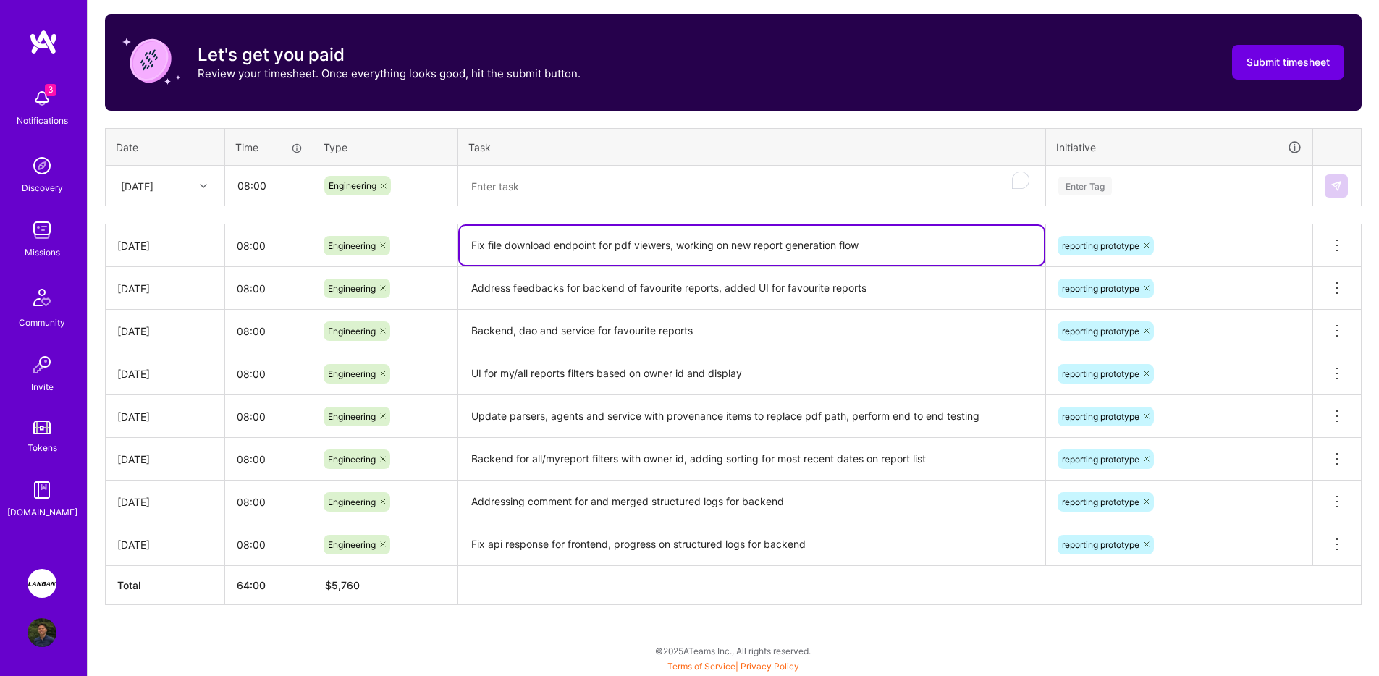
drag, startPoint x: 758, startPoint y: 240, endPoint x: 912, endPoint y: 253, distance: 154.7
click at [912, 253] on textarea "Fix file download endpoint for pdf viewers, working on new report generation fl…" at bounding box center [752, 245] width 584 height 39
click at [838, 182] on textarea "To enrich screen reader interactions, please activate Accessibility in Grammarl…" at bounding box center [752, 186] width 584 height 38
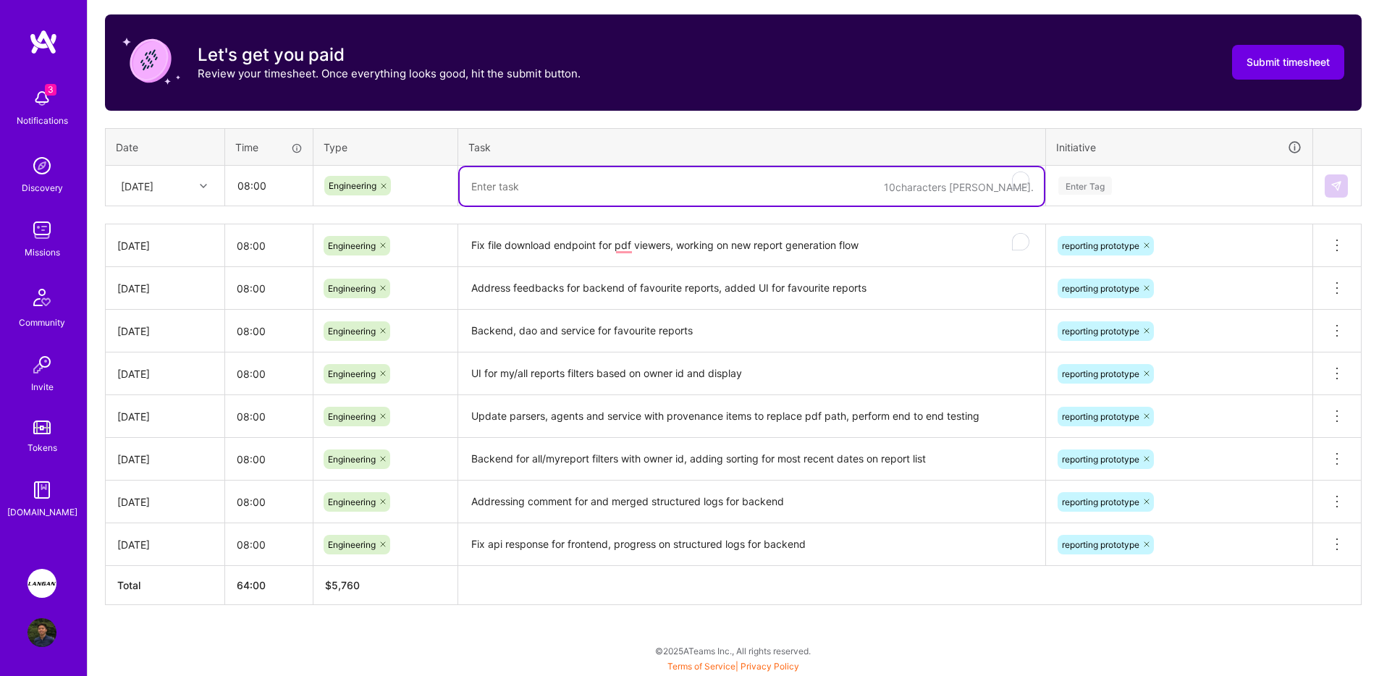
paste textarea "working on new report generation flow"
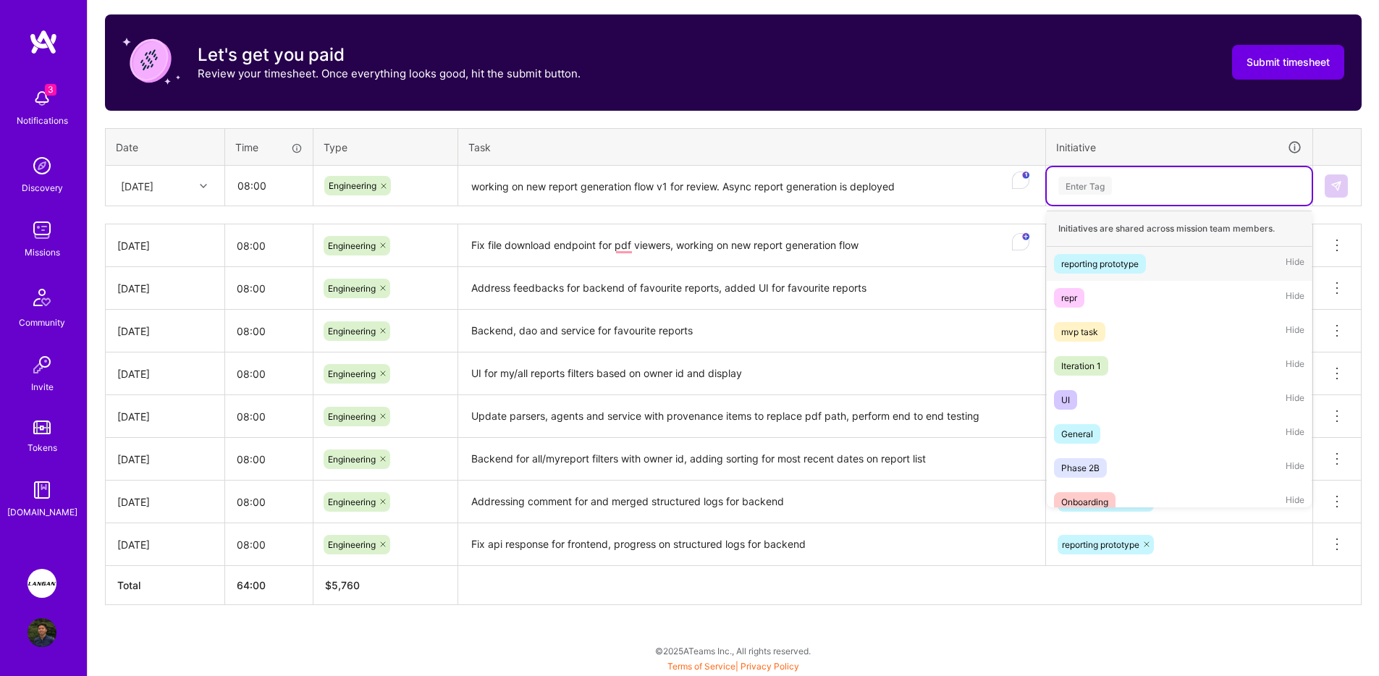
click at [1173, 201] on div "Enter Tag" at bounding box center [1179, 186] width 265 height 38
click at [1146, 259] on span "reporting prototype" at bounding box center [1100, 264] width 92 height 20
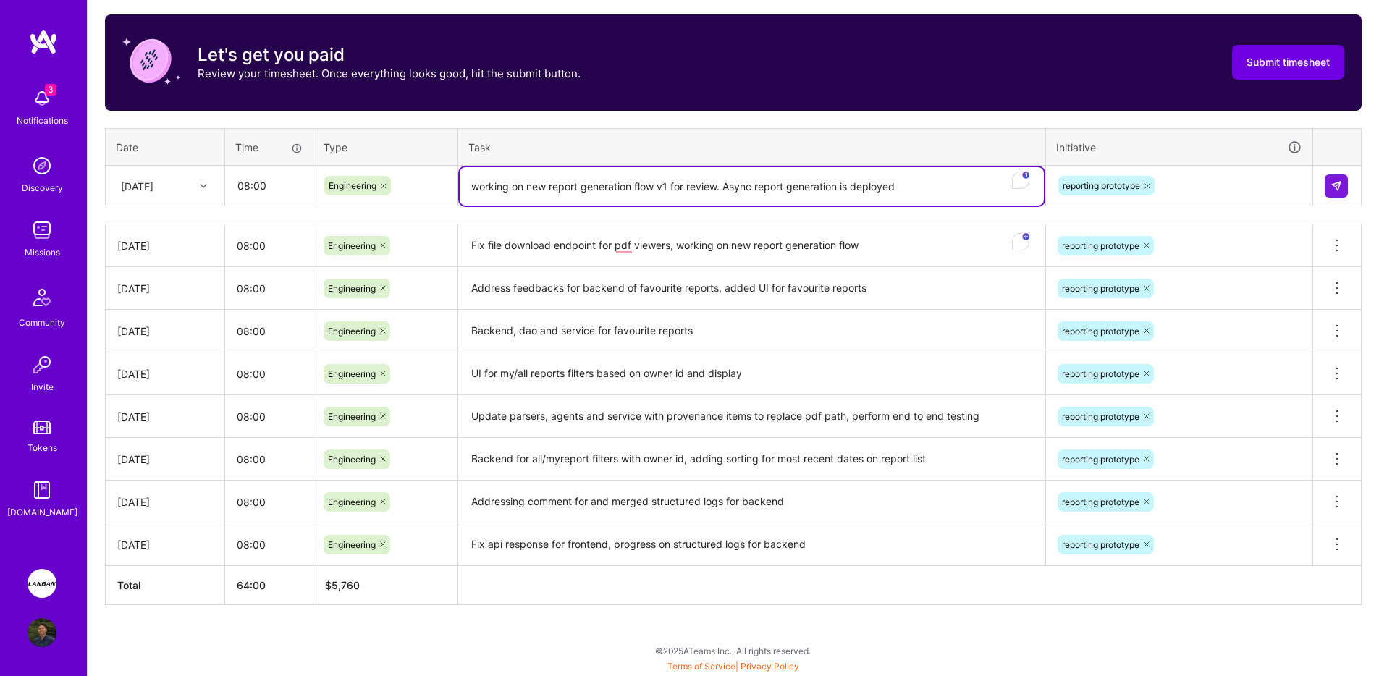
click at [685, 198] on textarea "working on new report generation flow v1 for review. Async report generation is…" at bounding box center [752, 186] width 584 height 38
click at [684, 190] on textarea "working on new report generation flow v1 for review. Async report generation is…" at bounding box center [752, 186] width 584 height 38
type textarea "Working on new report generation flow v1 for review. Async report generation is…"
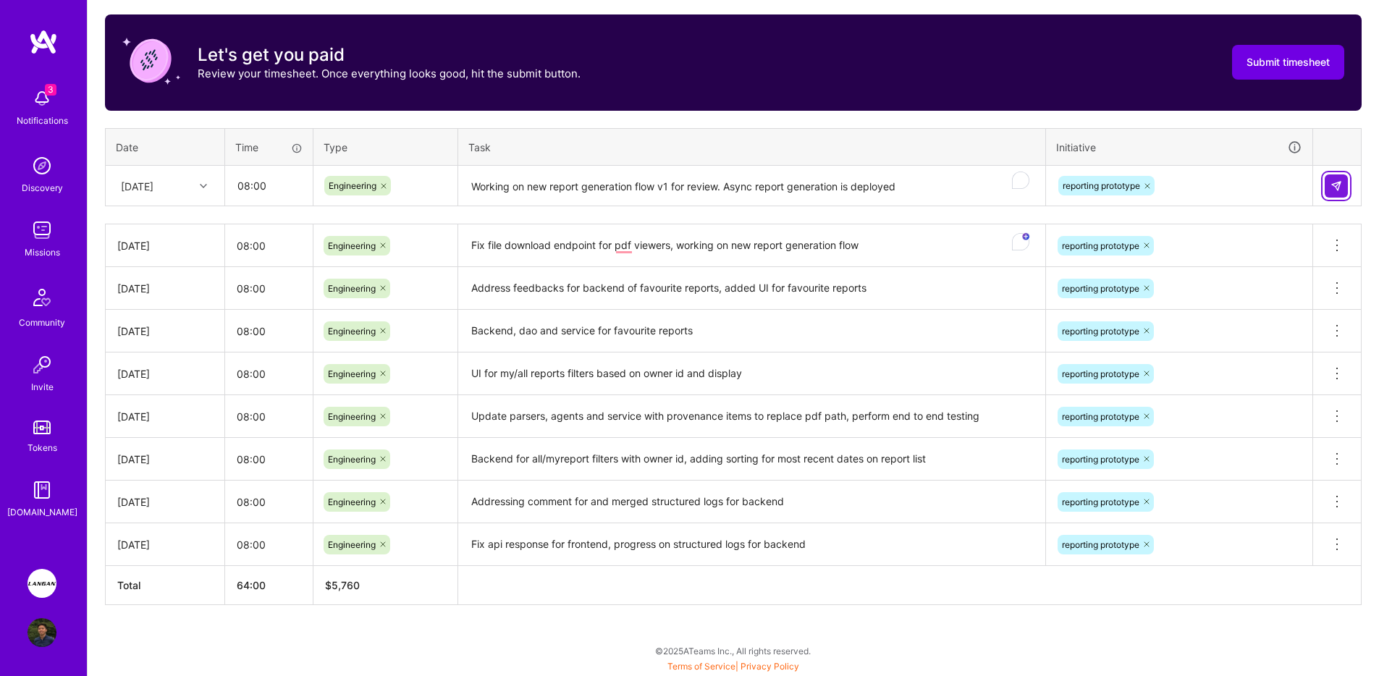
click at [1329, 185] on button at bounding box center [1336, 185] width 23 height 23
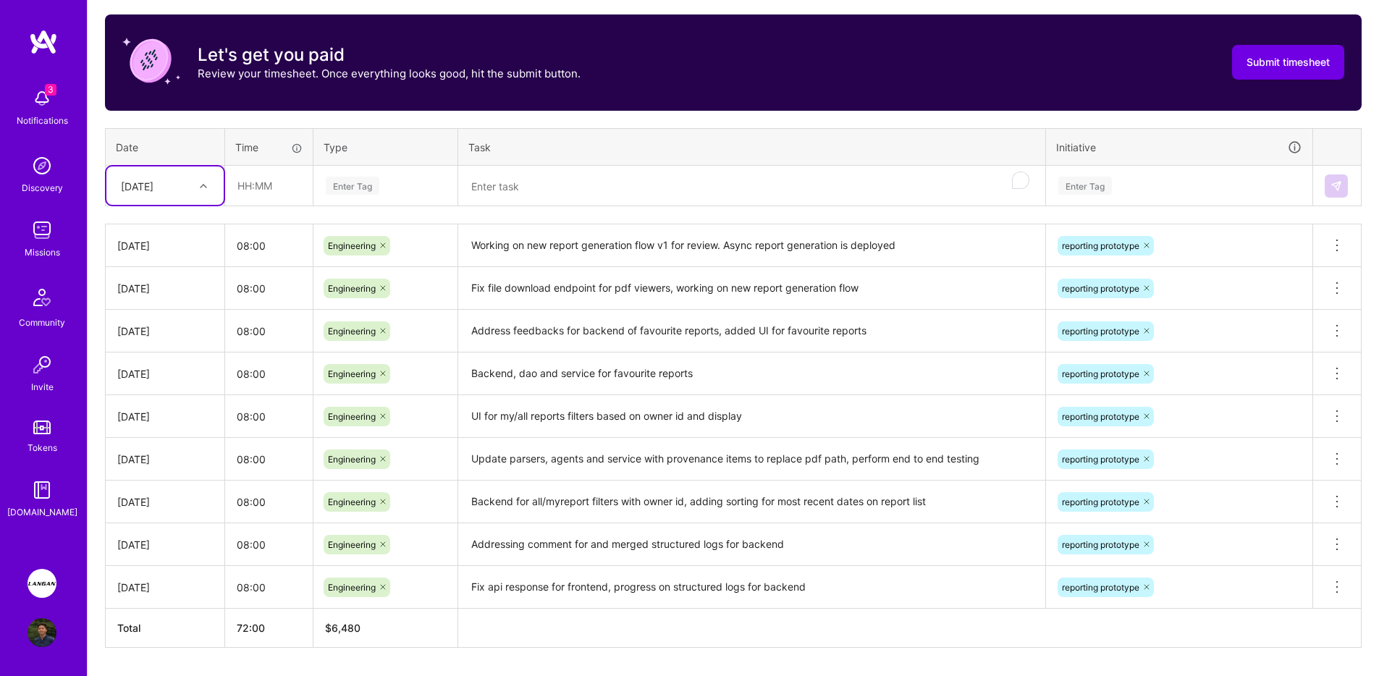
click at [153, 189] on div "[DATE]" at bounding box center [137, 185] width 33 height 15
click at [165, 384] on div "[DATE]" at bounding box center [164, 384] width 117 height 27
click at [264, 203] on input "text" at bounding box center [269, 185] width 86 height 38
type input "08:00"
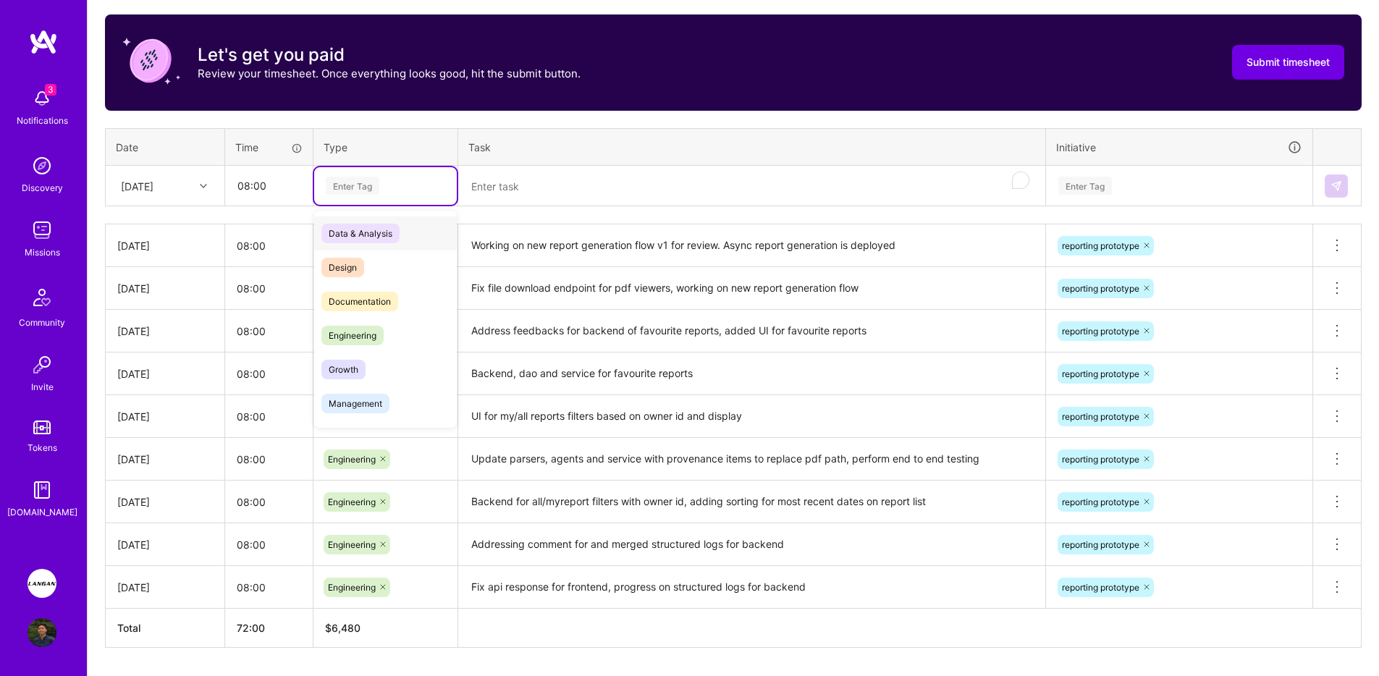
click at [353, 185] on div "Enter Tag" at bounding box center [353, 185] width 54 height 22
click at [366, 340] on span "Engineering" at bounding box center [352, 336] width 62 height 20
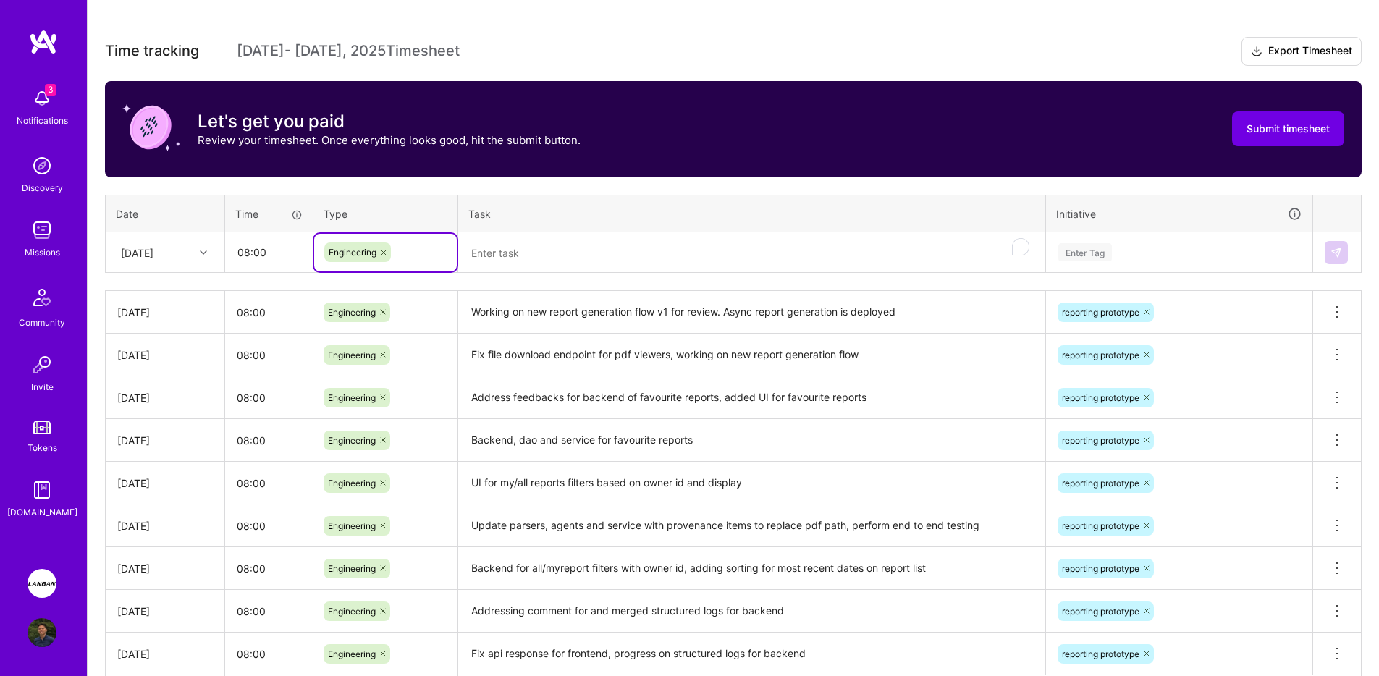
scroll to position [492, 0]
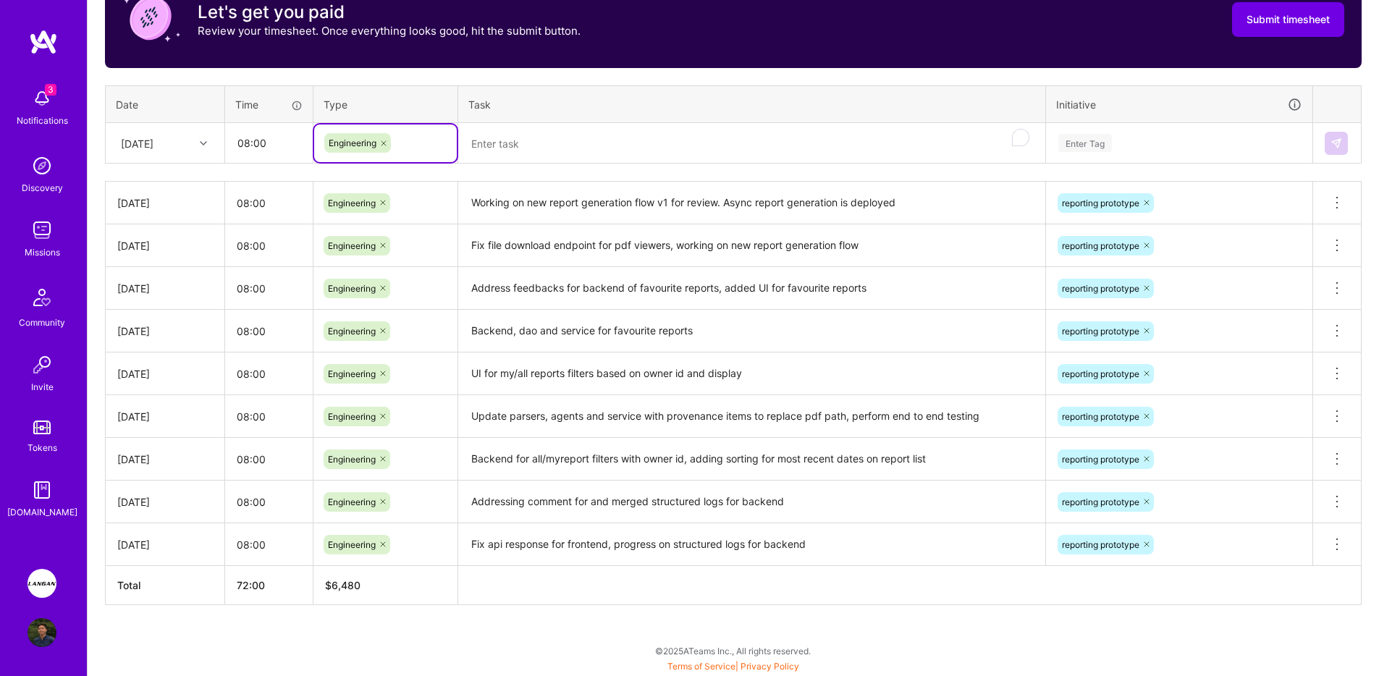
click at [588, 141] on textarea "To enrich screen reader interactions, please activate Accessibility in Grammarl…" at bounding box center [752, 144] width 584 height 38
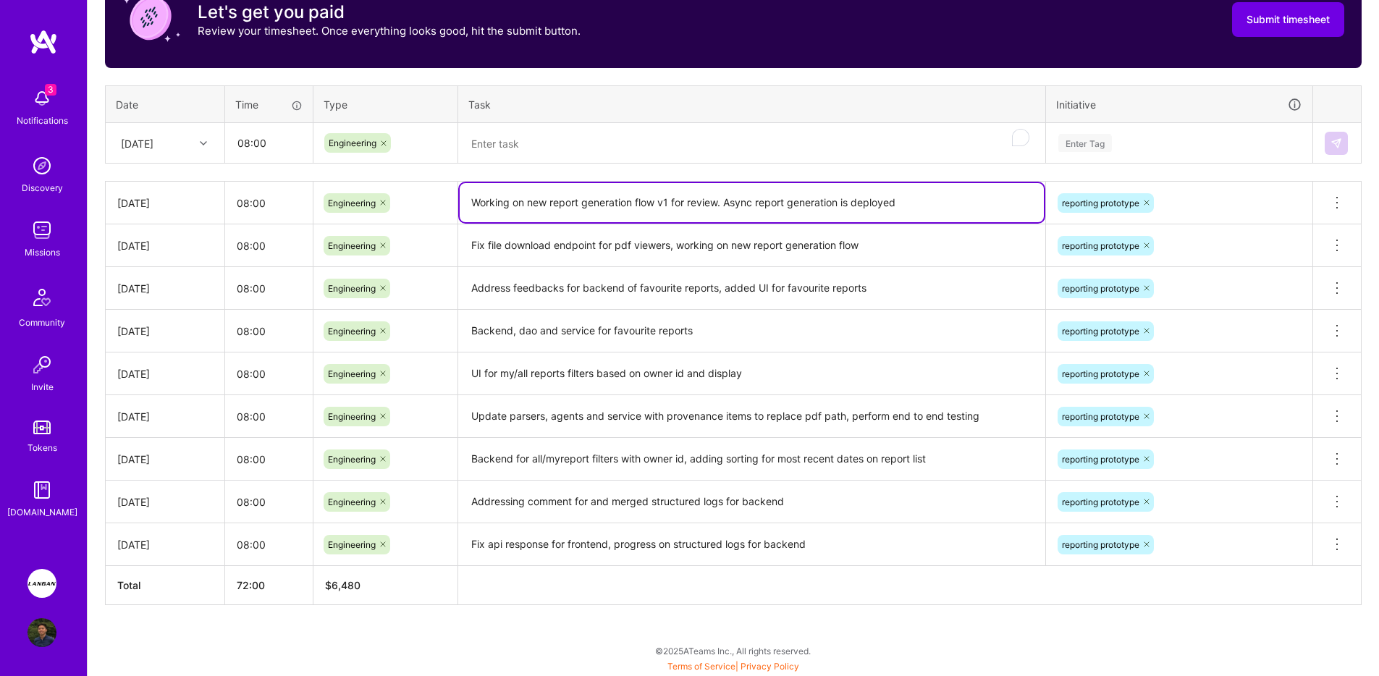
drag, startPoint x: 729, startPoint y: 201, endPoint x: 921, endPoint y: 204, distance: 191.8
click at [921, 204] on textarea "Working on new report generation flow v1 for review. Async report generation is…" at bounding box center [752, 202] width 584 height 39
click at [794, 145] on textarea "To enrich screen reader interactions, please activate Accessibility in Grammarl…" at bounding box center [752, 144] width 584 height 38
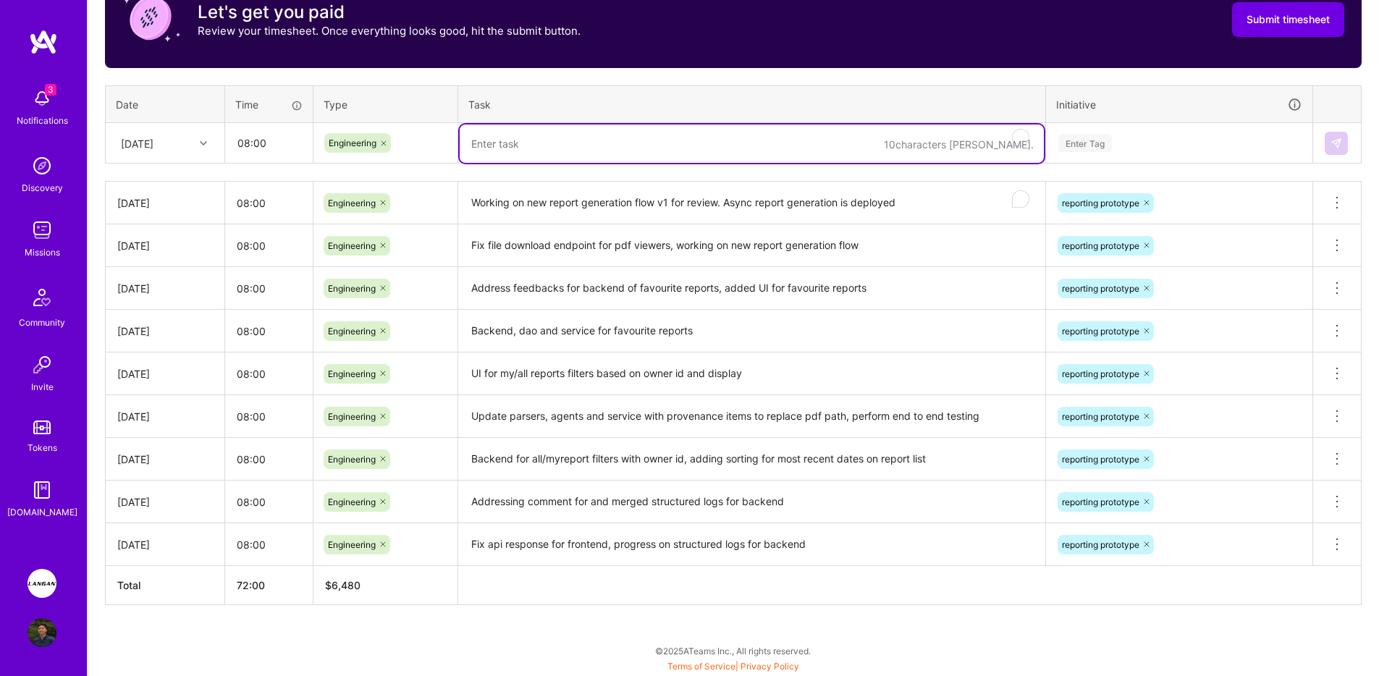
paste textarea "Async report generation is deployed"
drag, startPoint x: 589, startPoint y: 145, endPoint x: 701, endPoint y: 146, distance: 111.5
click at [701, 146] on textarea "Async report generation is deployed" at bounding box center [752, 144] width 584 height 38
type textarea "Async report generation feedbacks addressed. Working on the rest of the workflo…"
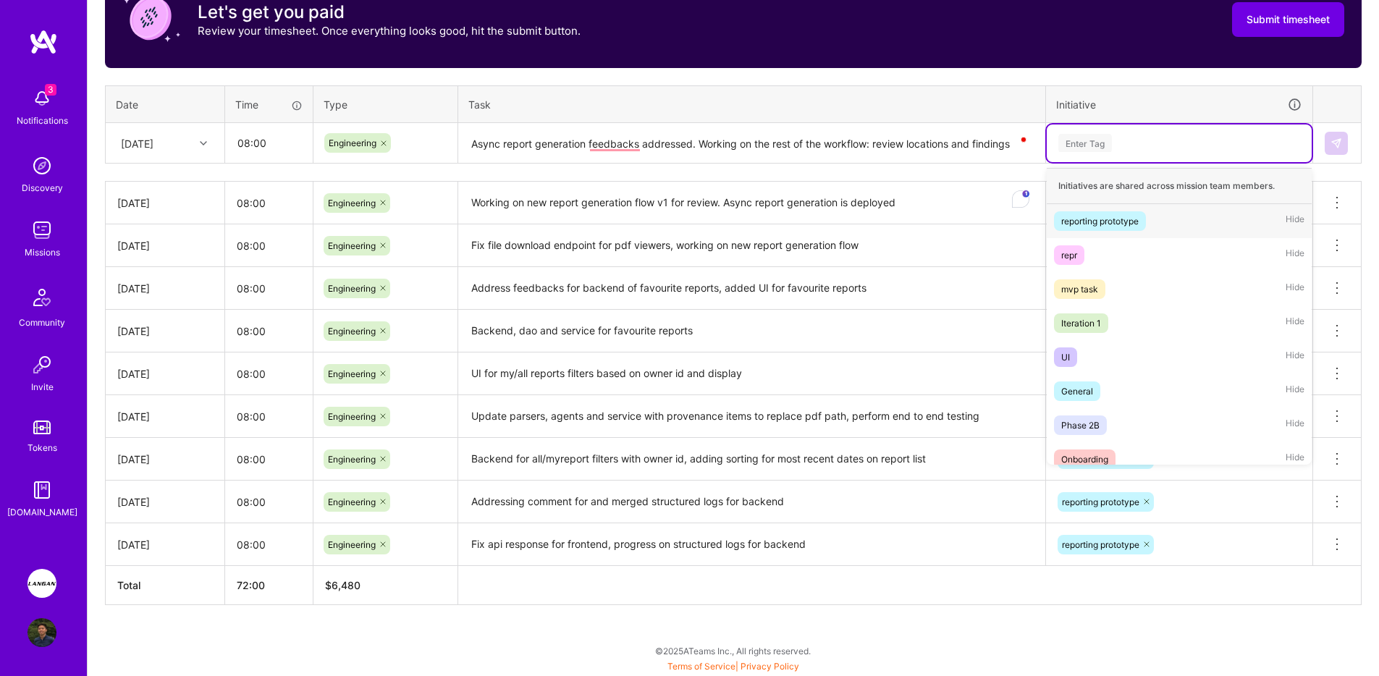
click at [1146, 138] on div "Enter Tag" at bounding box center [1179, 143] width 245 height 18
click at [1121, 211] on span "reporting prototype" at bounding box center [1100, 221] width 92 height 20
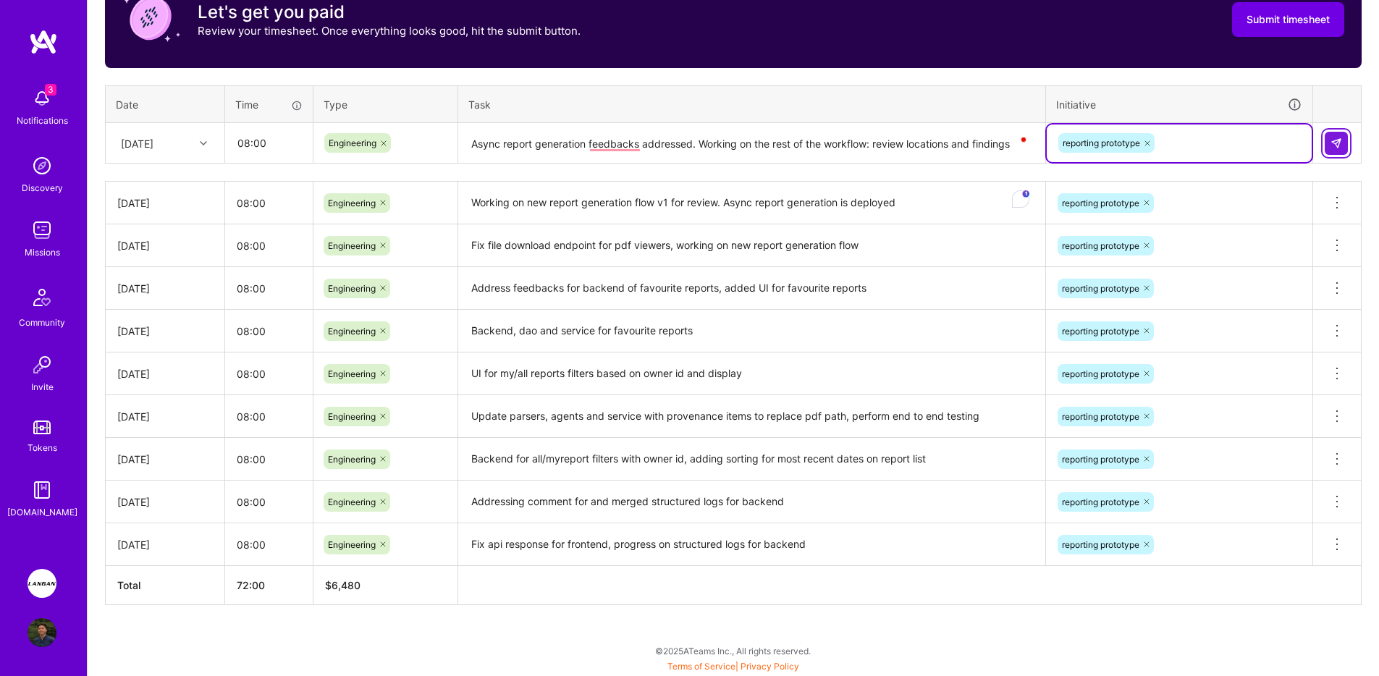
click at [1346, 135] on button at bounding box center [1336, 143] width 23 height 23
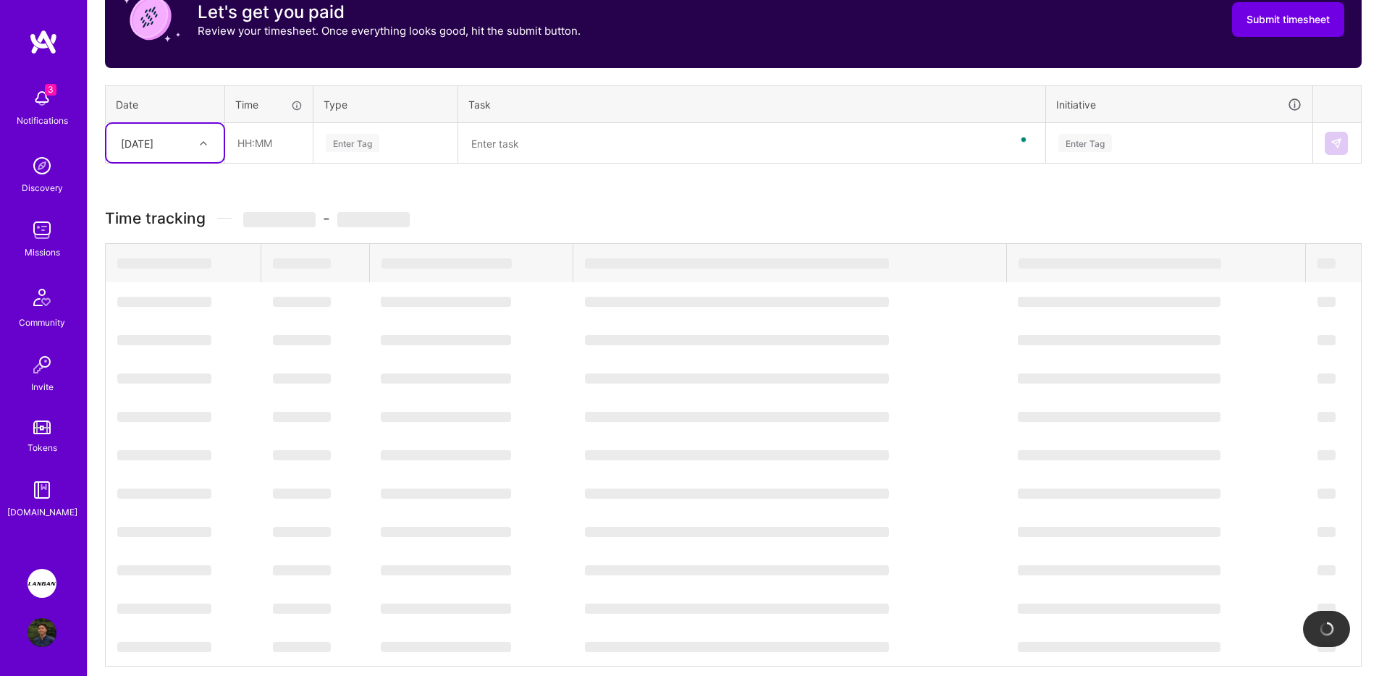
click at [191, 148] on div "[DATE]" at bounding box center [154, 143] width 80 height 24
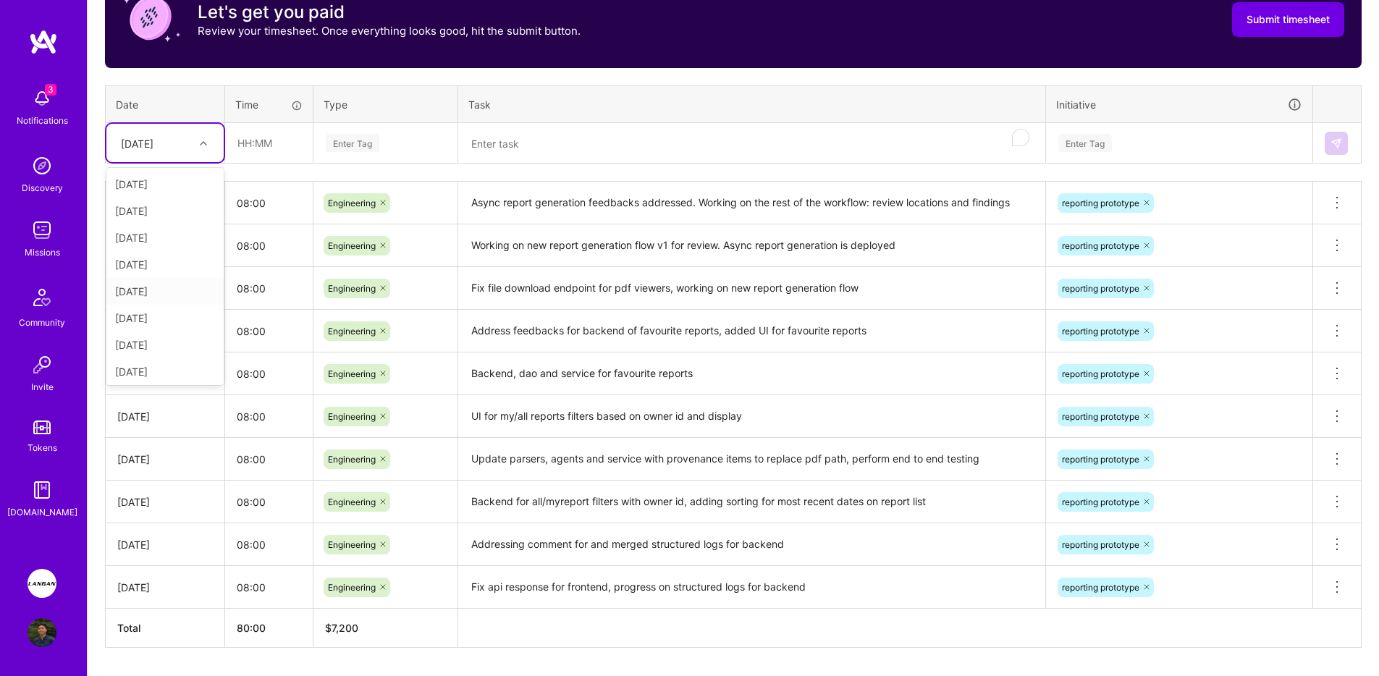
scroll to position [164, 0]
drag, startPoint x: 157, startPoint y: 366, endPoint x: 163, endPoint y: 358, distance: 9.8
click at [157, 366] on div "[DATE]" at bounding box center [164, 368] width 117 height 27
click at [278, 158] on input "text" at bounding box center [269, 143] width 86 height 38
type input "08:00"
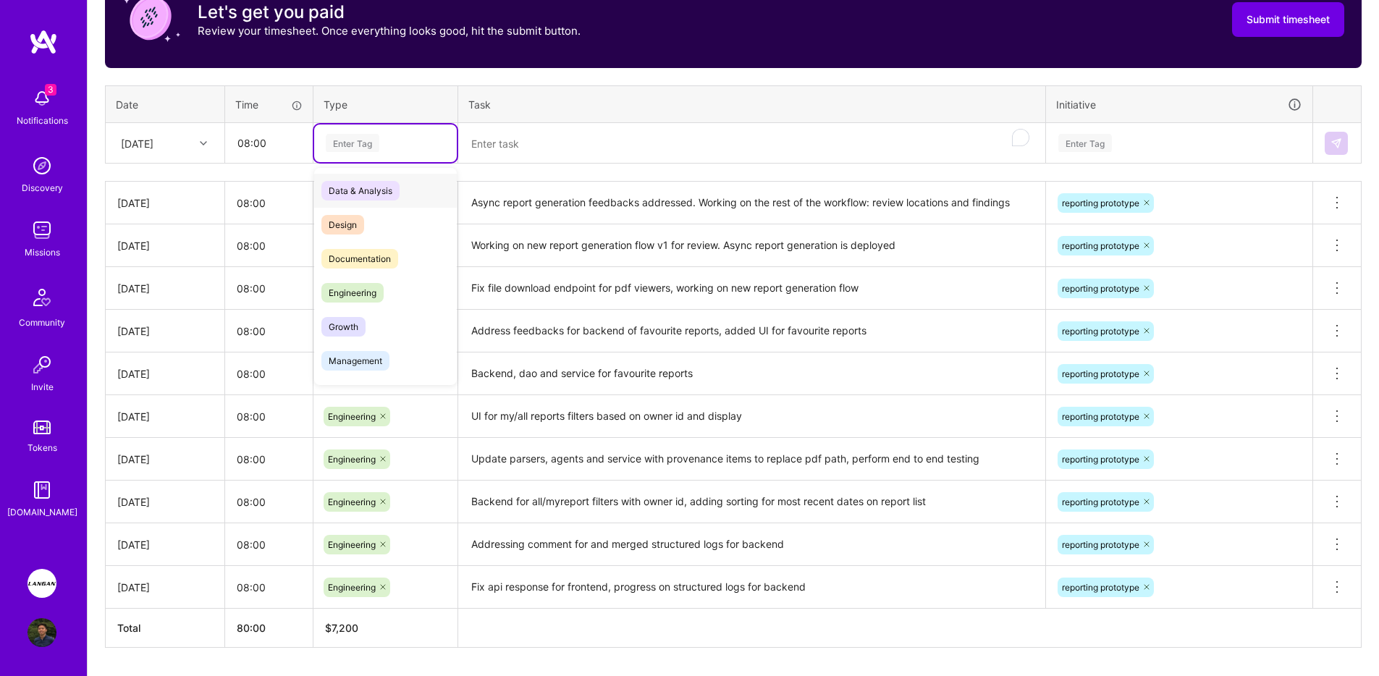
click at [368, 135] on div "Enter Tag" at bounding box center [353, 143] width 54 height 22
click at [379, 286] on span "Engineering" at bounding box center [352, 293] width 62 height 20
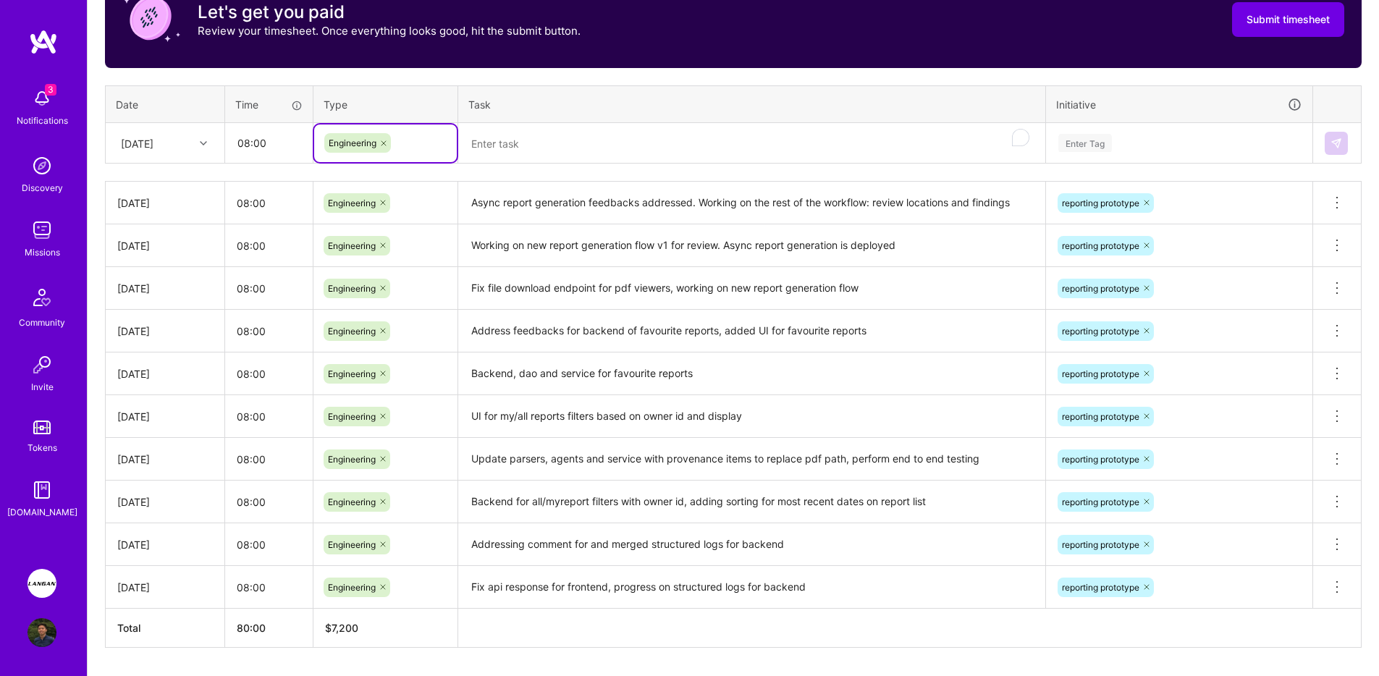
click at [688, 150] on textarea "To enrich screen reader interactions, please activate Accessibility in Grammarl…" at bounding box center [752, 144] width 584 height 38
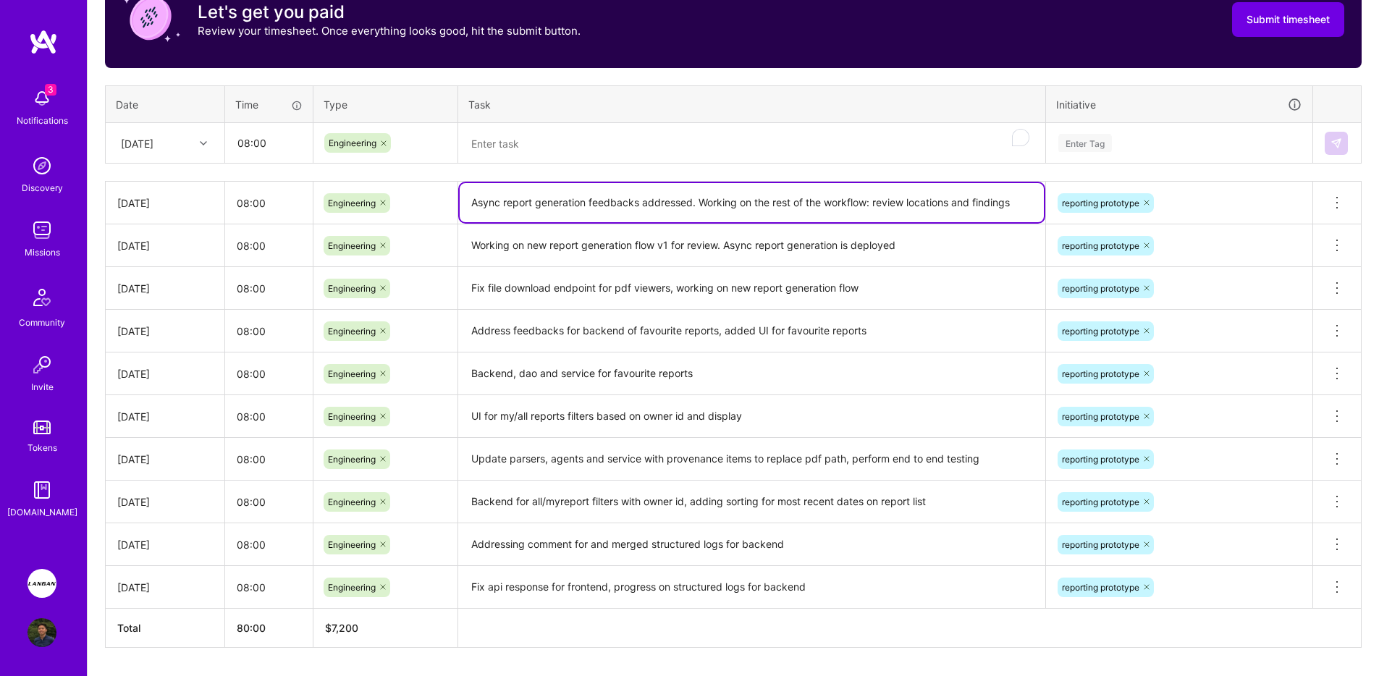
drag, startPoint x: 701, startPoint y: 201, endPoint x: 1018, endPoint y: 203, distance: 316.3
click at [1018, 203] on textarea "Async report generation feedbacks addressed. Working on the rest of the workflo…" at bounding box center [752, 202] width 584 height 39
click at [874, 122] on th "Task" at bounding box center [752, 104] width 588 height 38
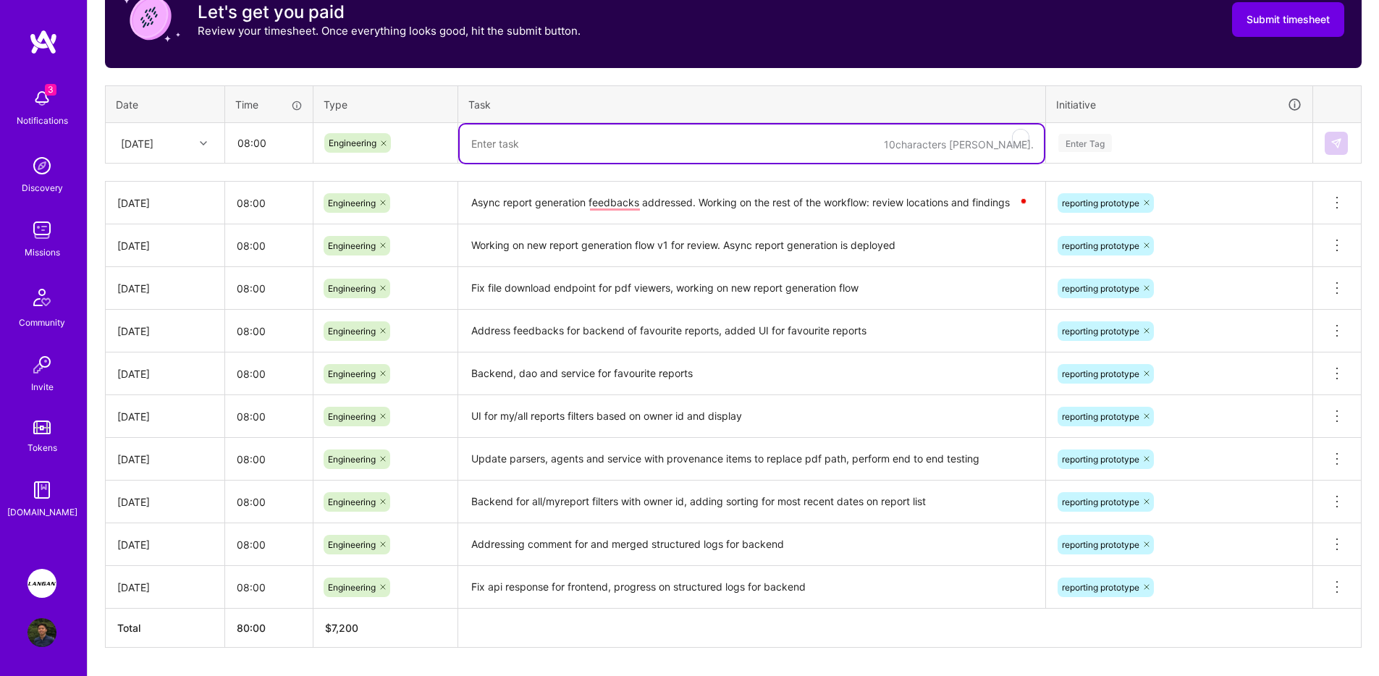
click at [863, 138] on textarea "To enrich screen reader interactions, please activate Accessibility in Grammarl…" at bounding box center [752, 144] width 584 height 38
paste textarea "Working on the rest of the workflow: review locations and findings"
click at [591, 148] on textarea "Deployed new report geneation workflow: review locations and findings." at bounding box center [752, 144] width 584 height 38
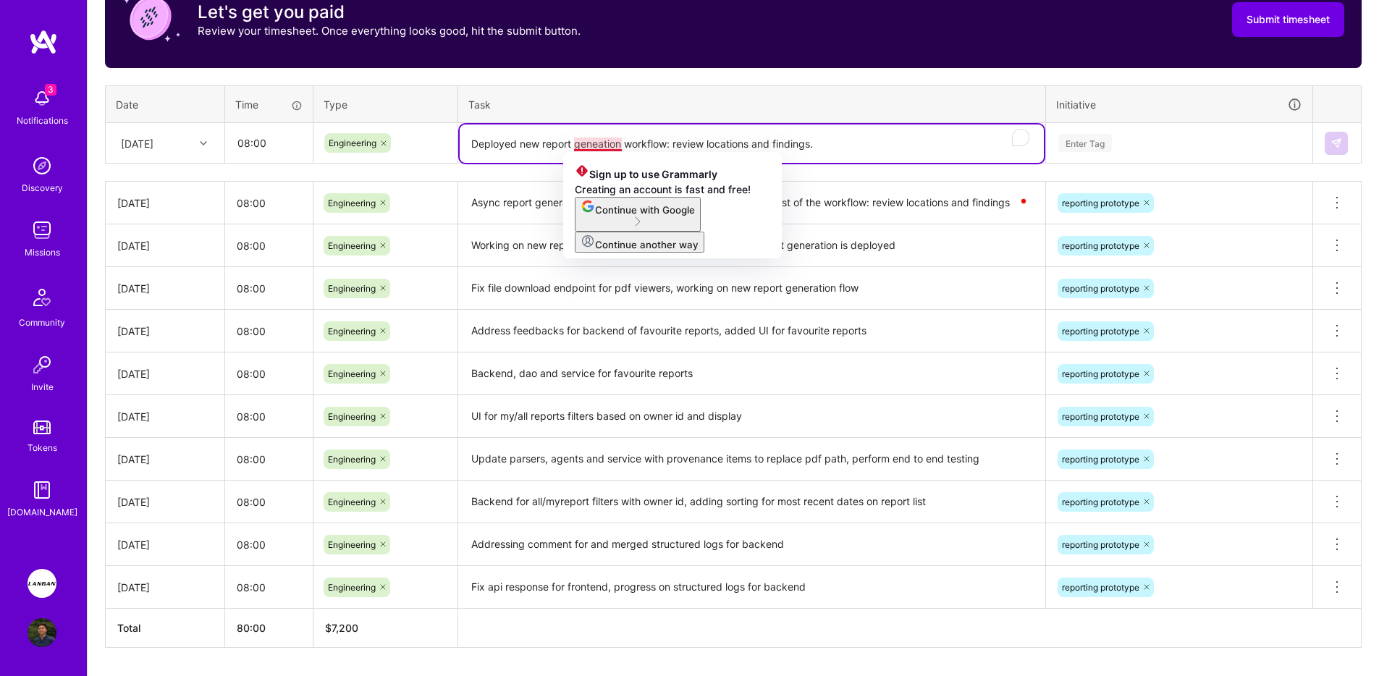
click at [584, 140] on textarea "Deployed new report geneation workflow: review locations and findings." at bounding box center [752, 144] width 584 height 38
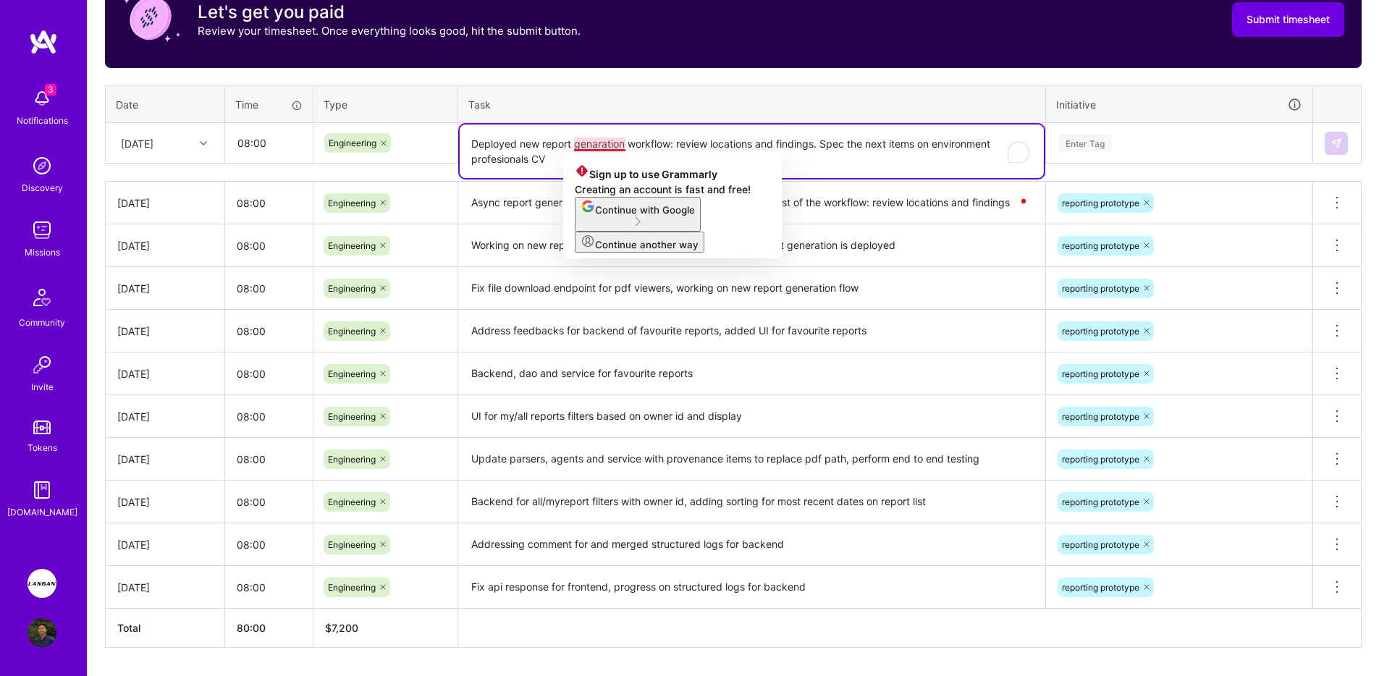
click at [602, 140] on textarea "Deployed new report genaration workflow: review locations and findings. Spec th…" at bounding box center [752, 152] width 584 height 54
click at [593, 142] on textarea "Deployed new report genaration workflow: review locations and findings. Spec th…" at bounding box center [752, 152] width 584 height 54
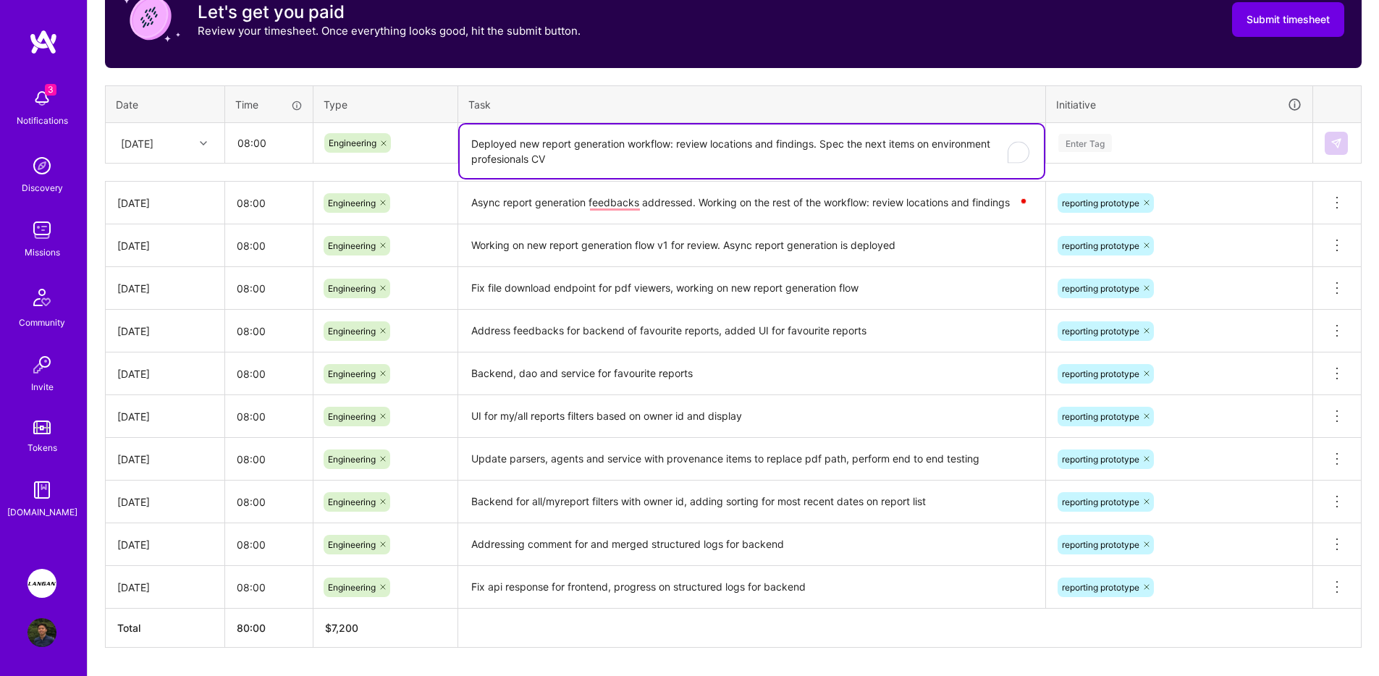
type textarea "Deployed new report generation workflow: review locations and findings. Spec th…"
click at [1232, 173] on div "Time tracking [DATE] - [DATE] Timesheet Export Timesheet Let's get you paid Rev…" at bounding box center [733, 288] width 1257 height 720
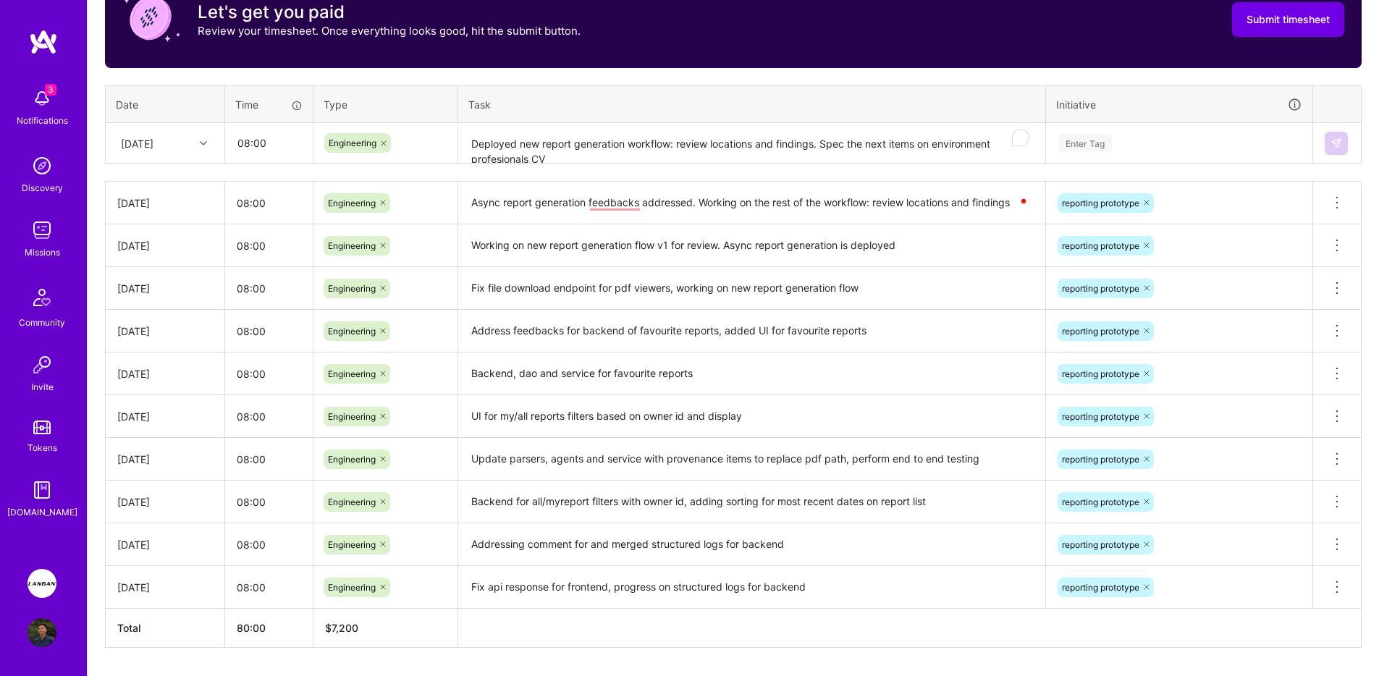
click at [1223, 148] on div "Enter Tag" at bounding box center [1179, 143] width 245 height 18
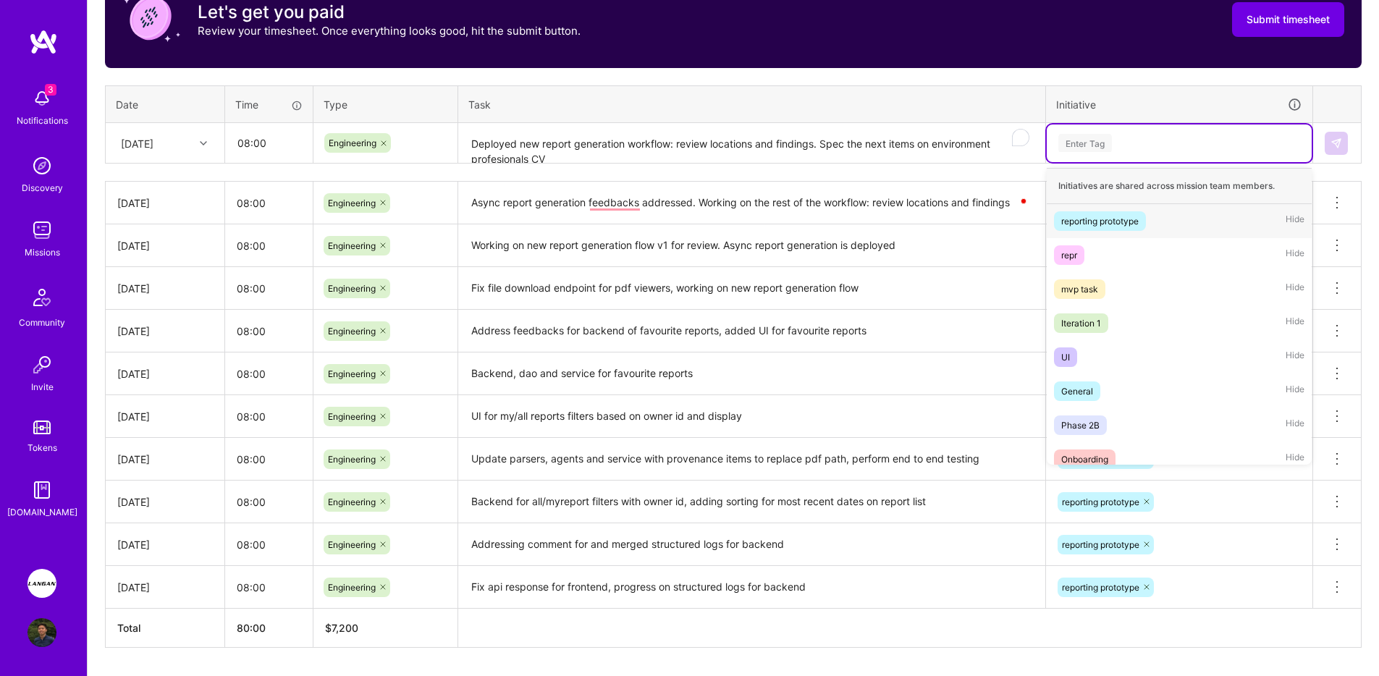
click at [1178, 216] on div "reporting prototype Hide" at bounding box center [1179, 221] width 265 height 34
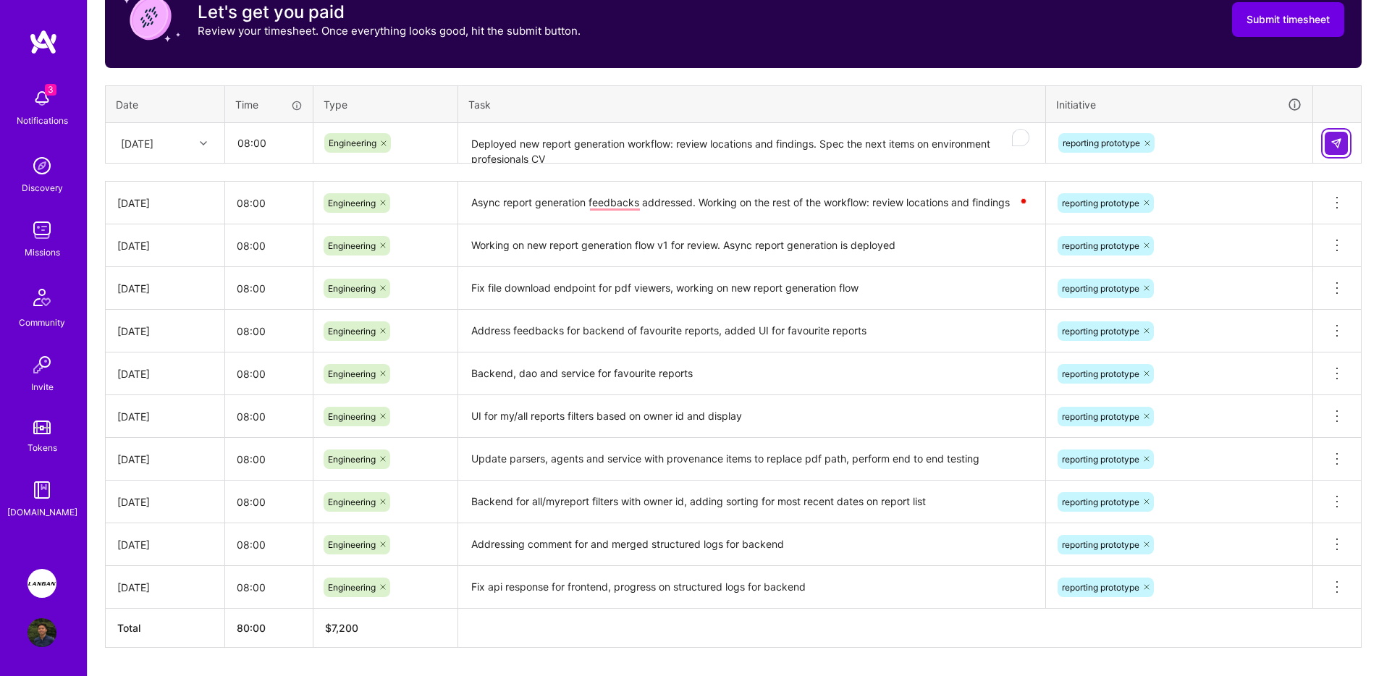
click at [1344, 144] on button at bounding box center [1336, 143] width 23 height 23
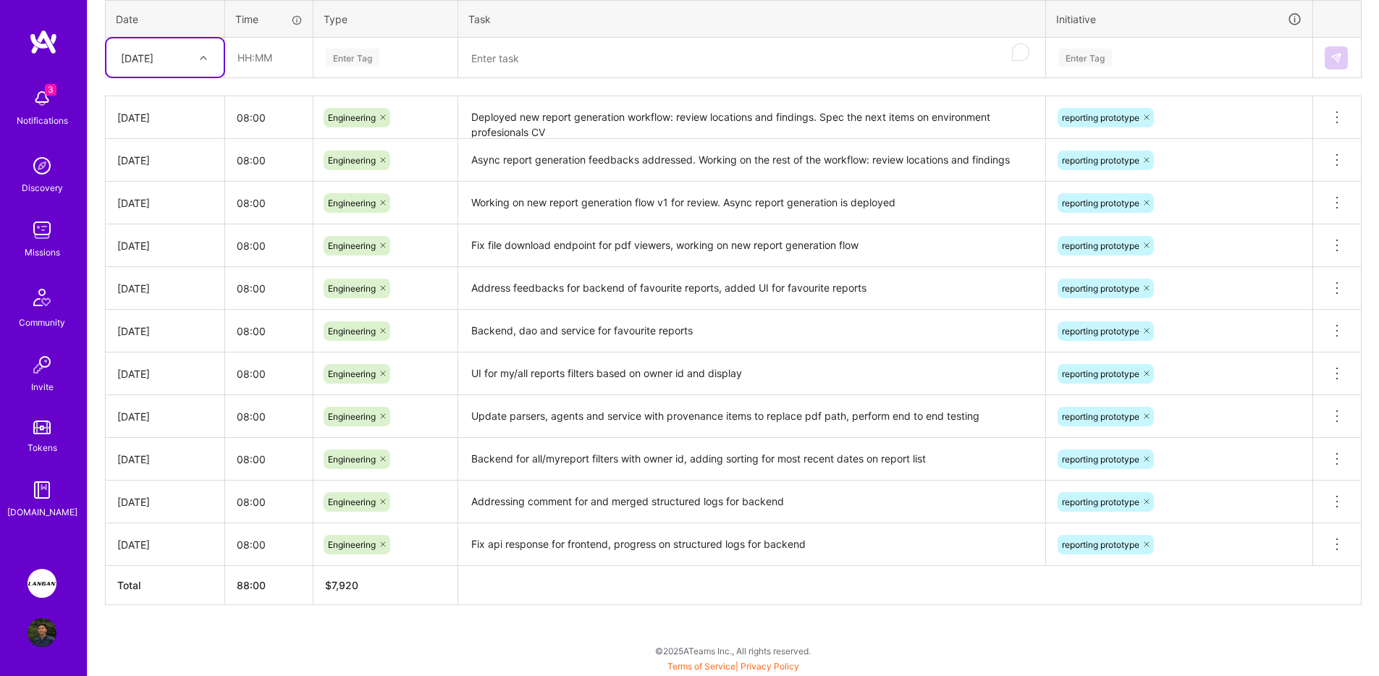
scroll to position [276, 0]
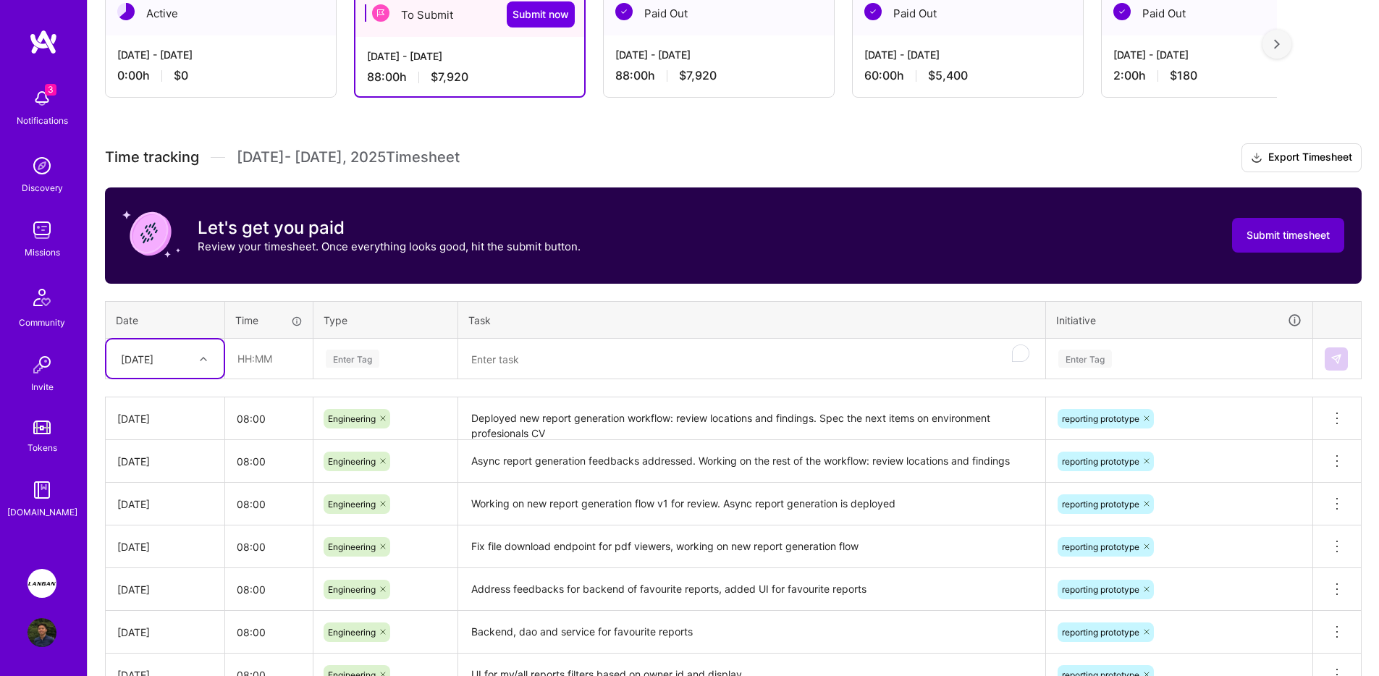
click at [1302, 240] on span "Submit timesheet" at bounding box center [1288, 235] width 83 height 14
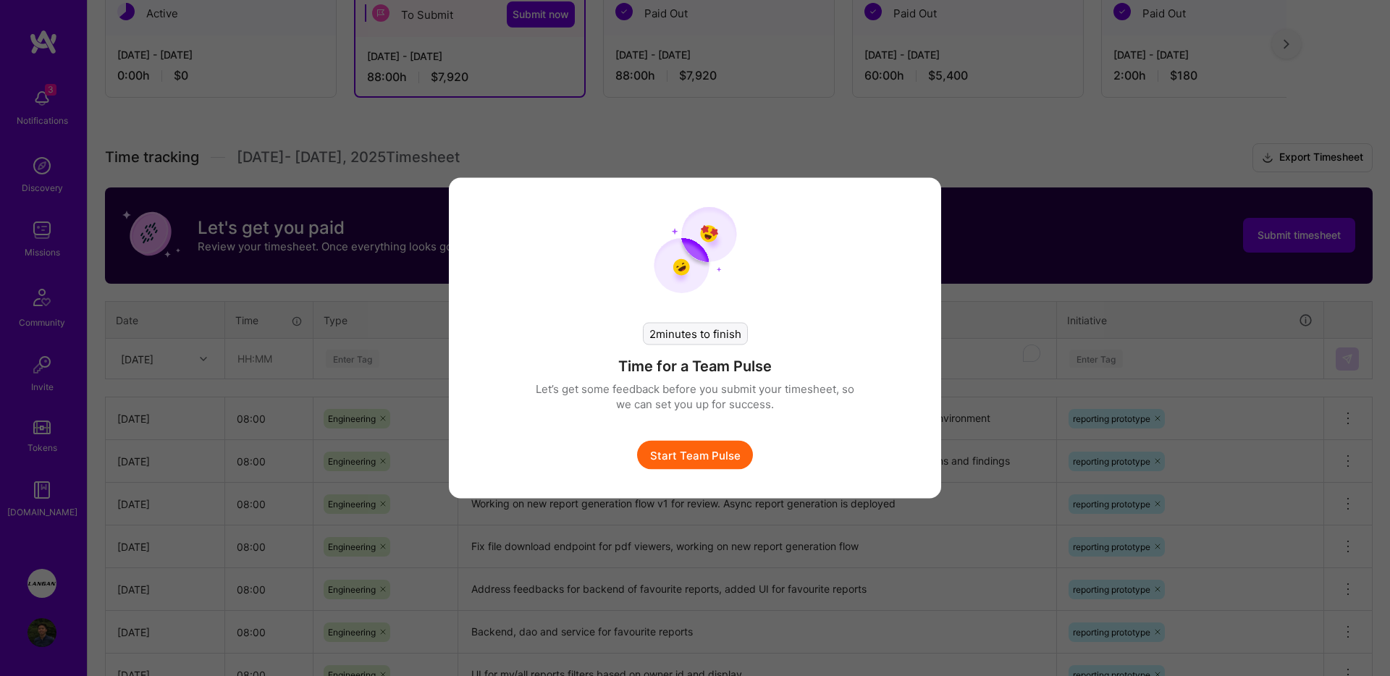
click at [714, 470] on div "2 minutes to finish Time for a Team Pulse Let’s get some feedback before you su…" at bounding box center [695, 338] width 492 height 321
click at [717, 457] on button "Start Team Pulse" at bounding box center [695, 455] width 116 height 29
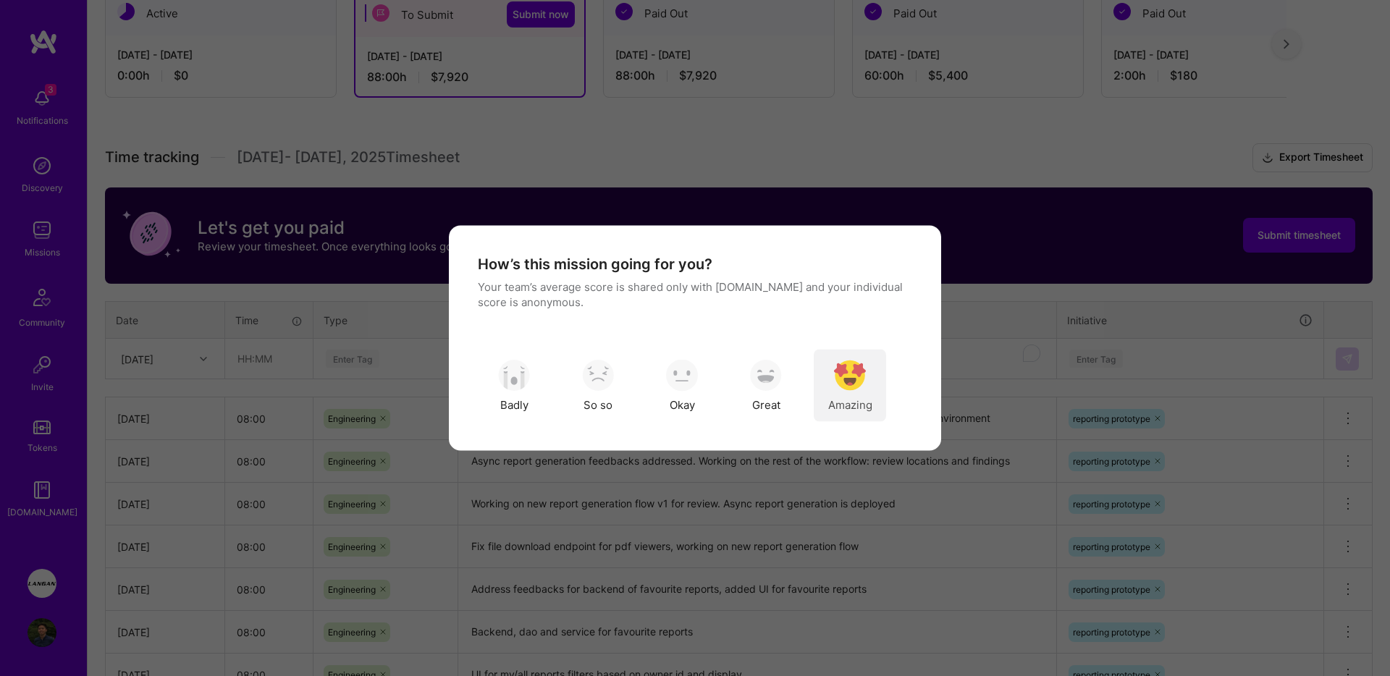
click at [831, 379] on div "Amazing" at bounding box center [850, 386] width 72 height 72
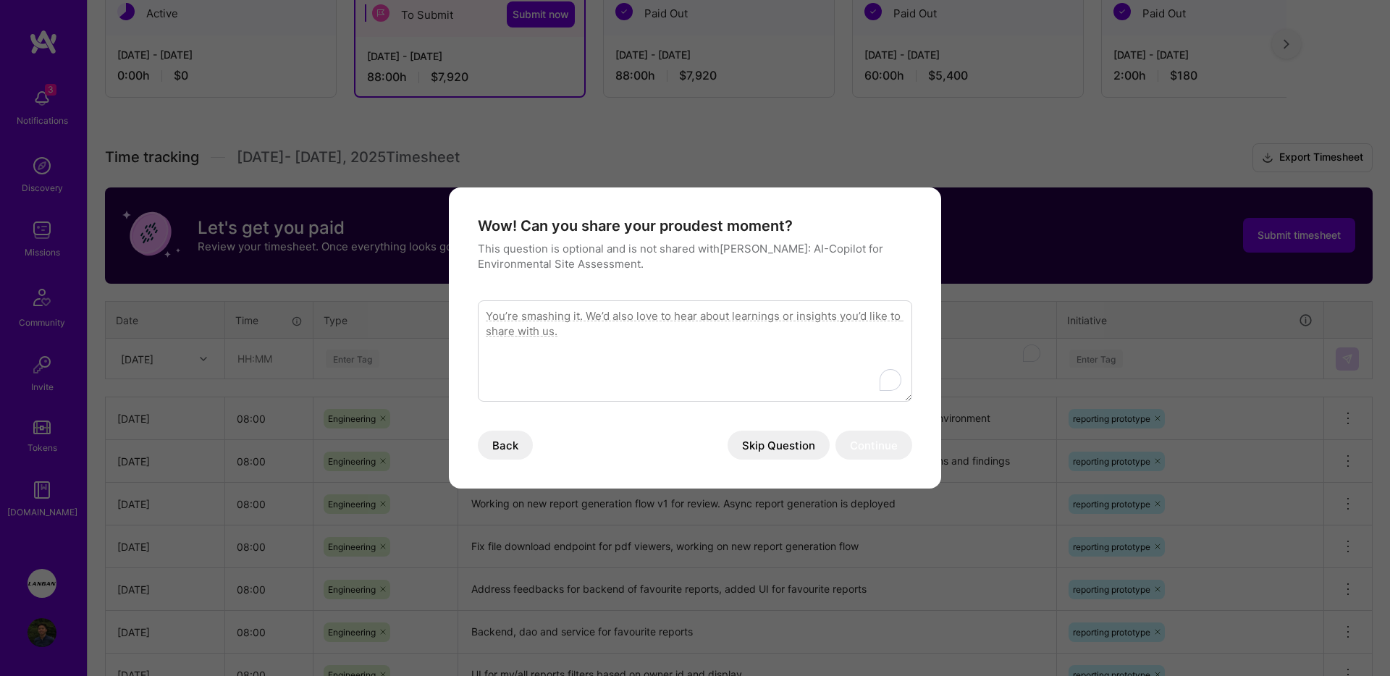
click at [792, 368] on textarea "To enrich screen reader interactions, please activate Accessibility in Grammarl…" at bounding box center [695, 350] width 434 height 101
click at [780, 450] on button "Skip Question" at bounding box center [778, 445] width 102 height 29
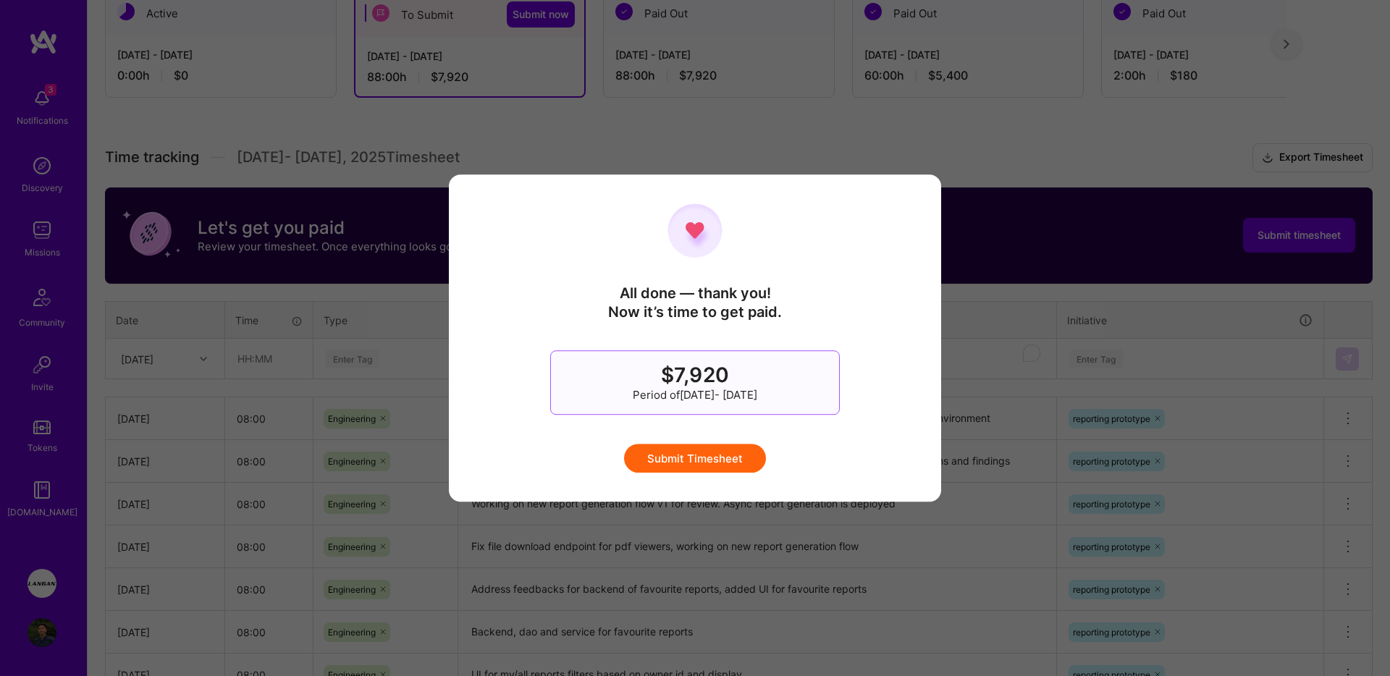
click at [712, 459] on button "Submit Timesheet" at bounding box center [695, 458] width 142 height 29
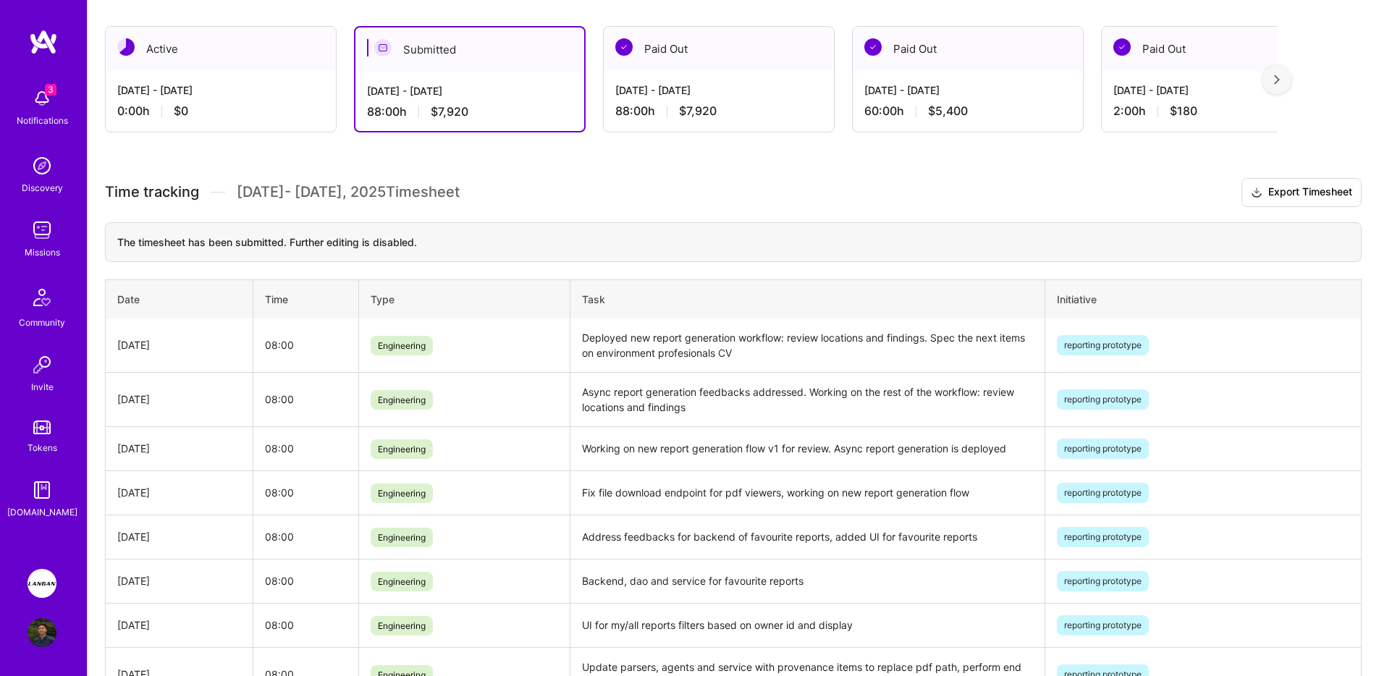
scroll to position [231, 0]
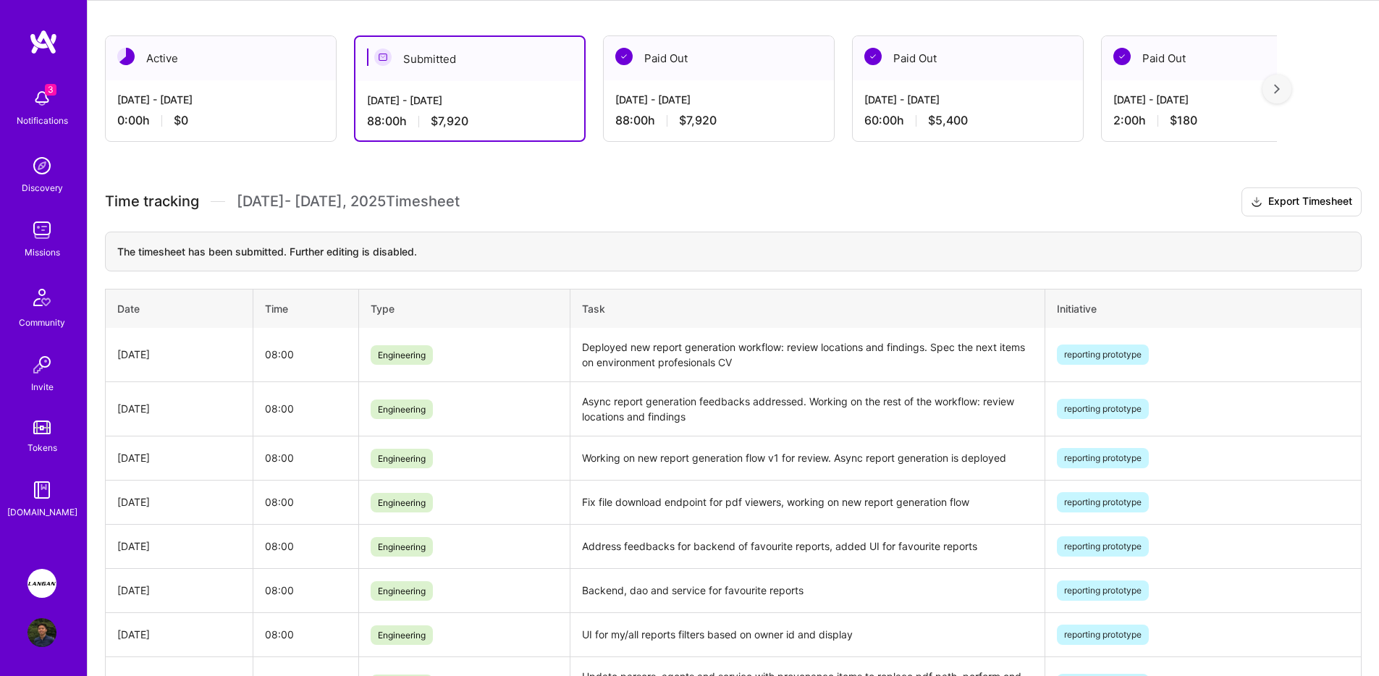
click at [915, 219] on div "Time tracking [DATE] - [DATE] Timesheet Export Timesheet The timesheet has been…" at bounding box center [733, 540] width 1257 height 706
